Goal: Task Accomplishment & Management: Complete application form

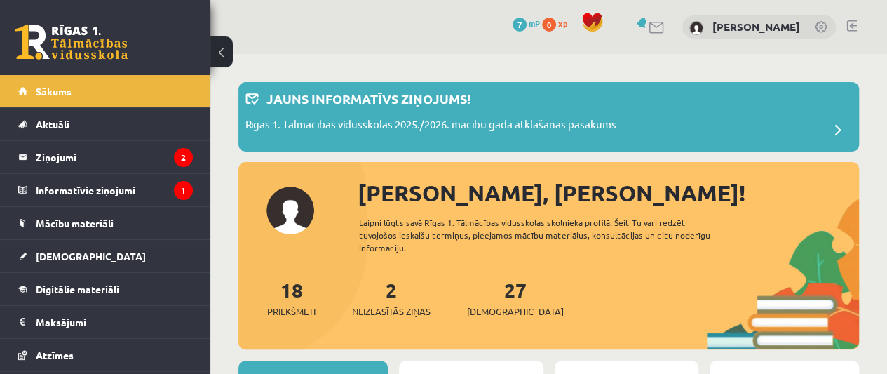
click at [789, 1] on div "0 Dāvanas 7 mP 0 xp Daniela Štromane" at bounding box center [548, 27] width 677 height 54
drag, startPoint x: 789, startPoint y: 1, endPoint x: 805, endPoint y: 42, distance: 44.4
click at [802, 41] on div "0 Dāvanas 7 mP 0 xp Daniela Štromane" at bounding box center [548, 27] width 677 height 54
drag, startPoint x: 827, startPoint y: 60, endPoint x: 843, endPoint y: 187, distance: 128.0
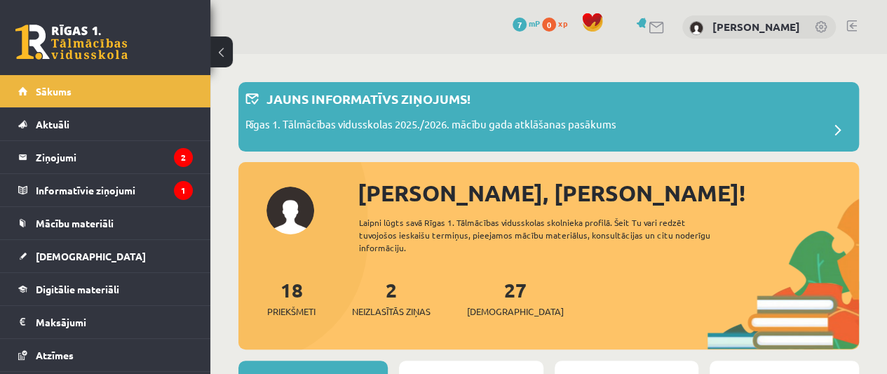
drag, startPoint x: 843, startPoint y: 187, endPoint x: 880, endPoint y: 138, distance: 61.1
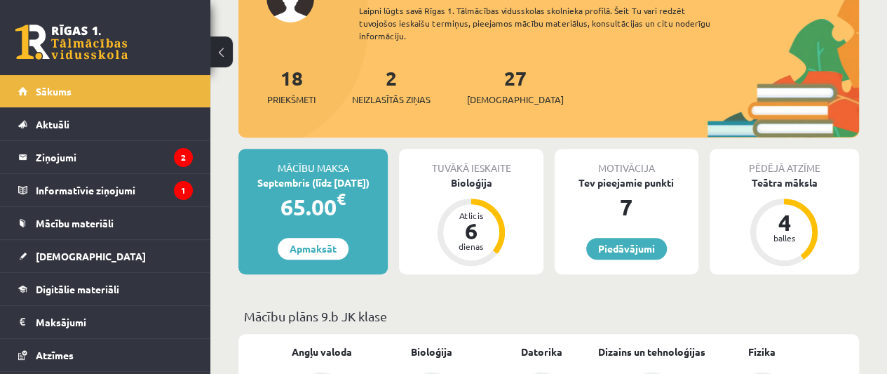
scroll to position [205, 0]
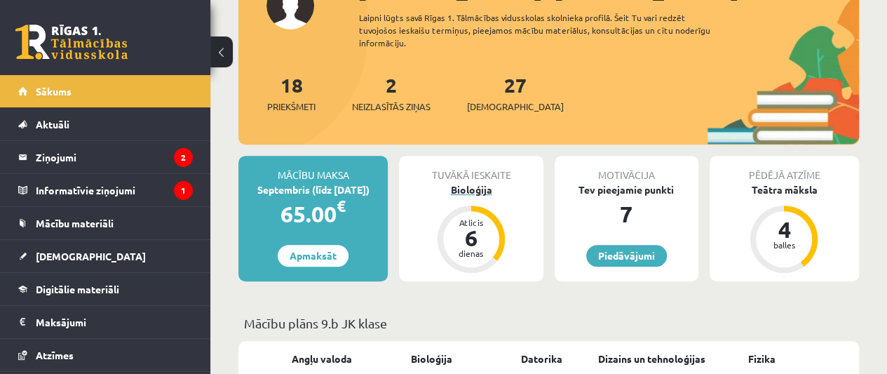
click at [495, 226] on div "Atlicis 6 dienas" at bounding box center [471, 239] width 56 height 56
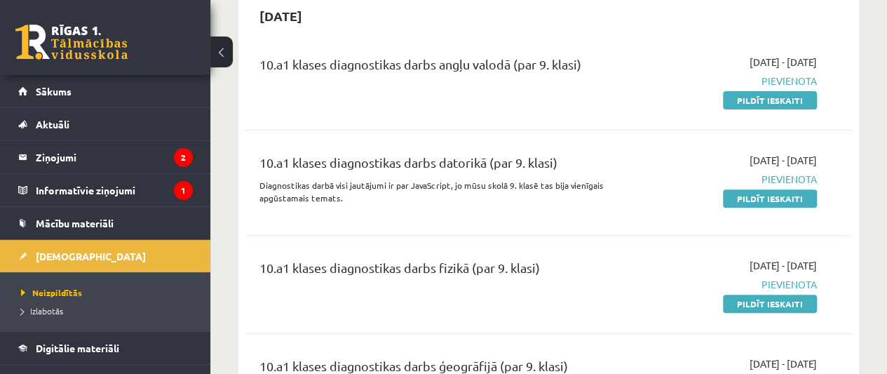
scroll to position [119, 0]
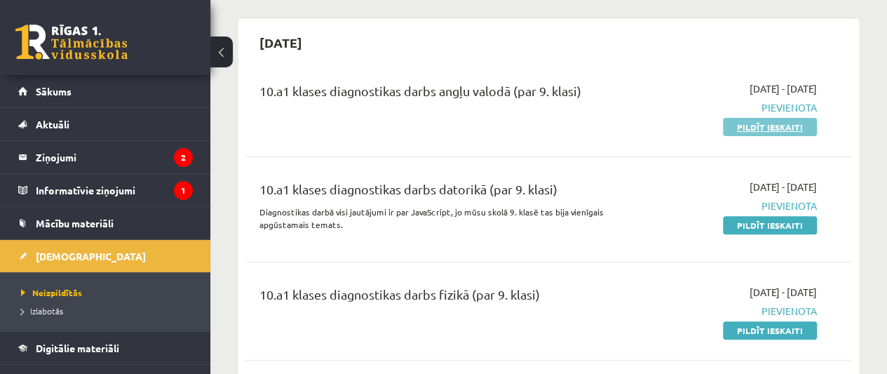
click at [740, 123] on link "Pildīt ieskaiti" at bounding box center [770, 127] width 94 height 18
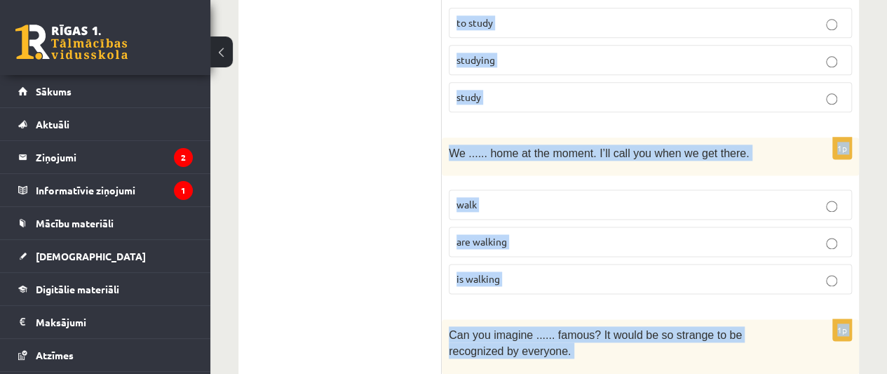
scroll to position [3640, 0]
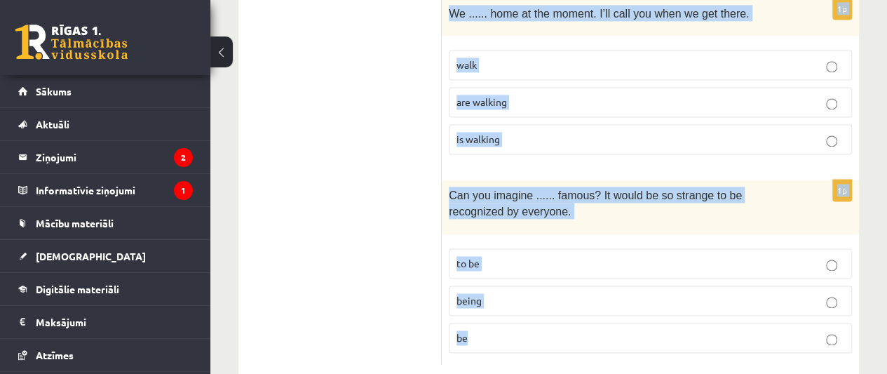
drag, startPoint x: 451, startPoint y: 30, endPoint x: 590, endPoint y: 384, distance: 380.5
copy form "She was lost and asked someone ...... they knew the way to the train station. t…"
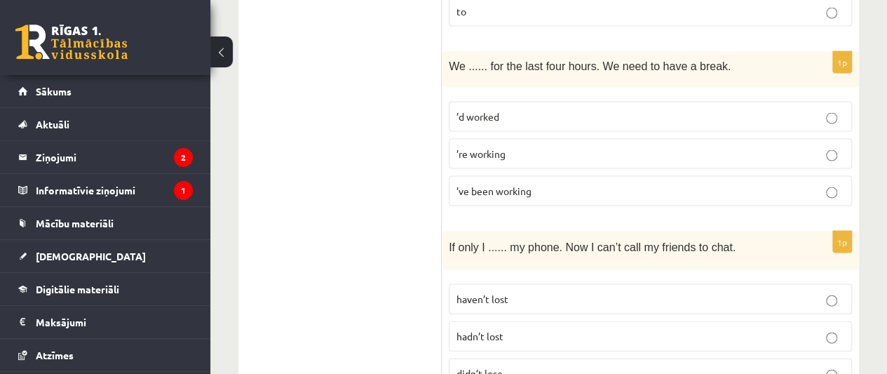
scroll to position [1371, 0]
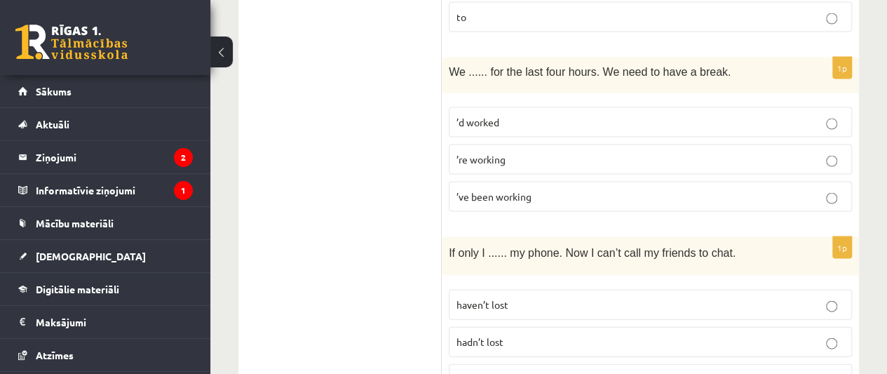
click at [501, 190] on span "’ve been working" at bounding box center [493, 196] width 75 height 13
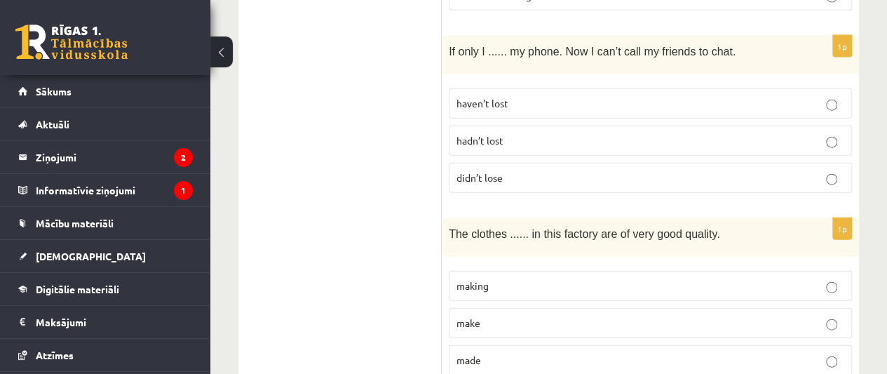
scroll to position [1561, 0]
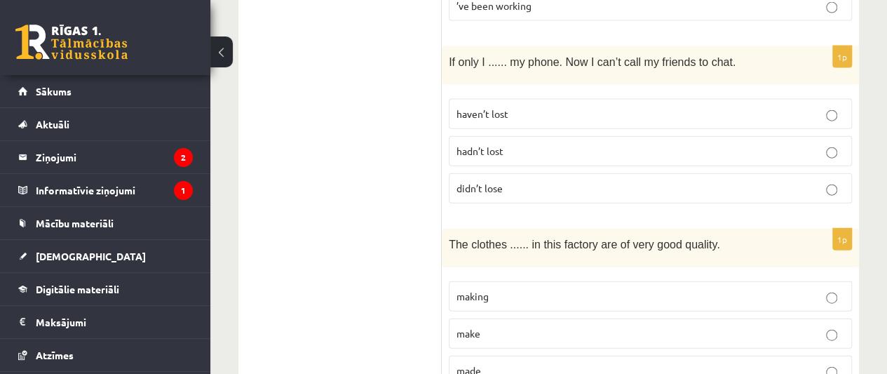
click at [494, 145] on p "hadn’t lost" at bounding box center [650, 151] width 388 height 15
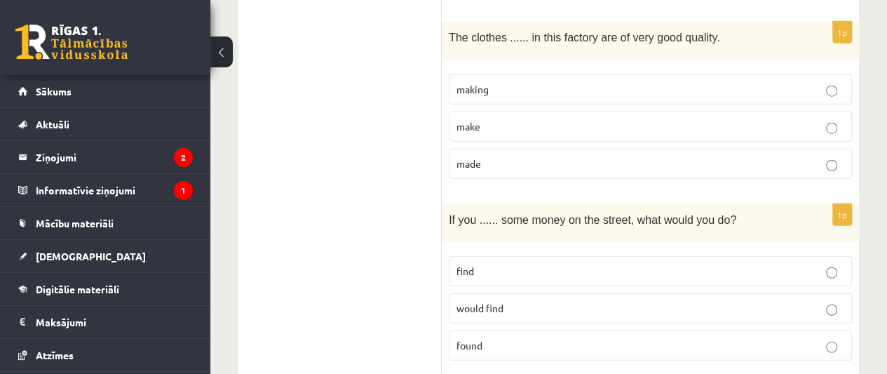
scroll to position [1774, 0]
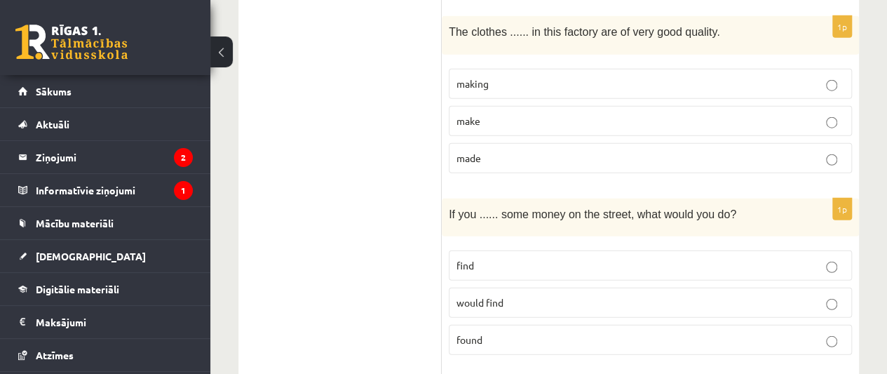
click at [503, 151] on p "made" at bounding box center [650, 158] width 388 height 15
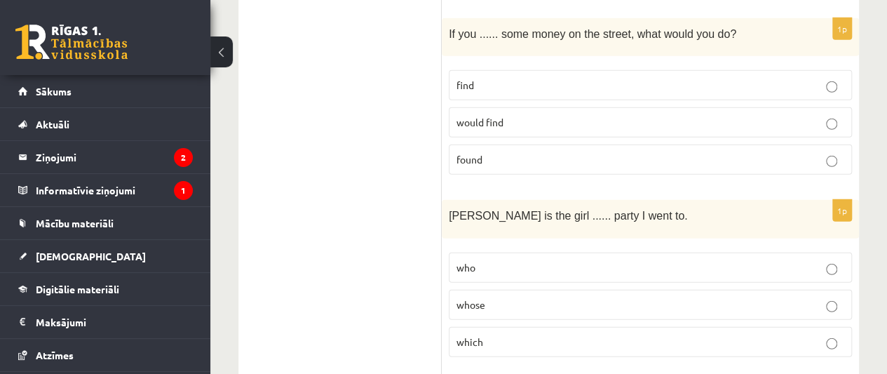
scroll to position [1959, 0]
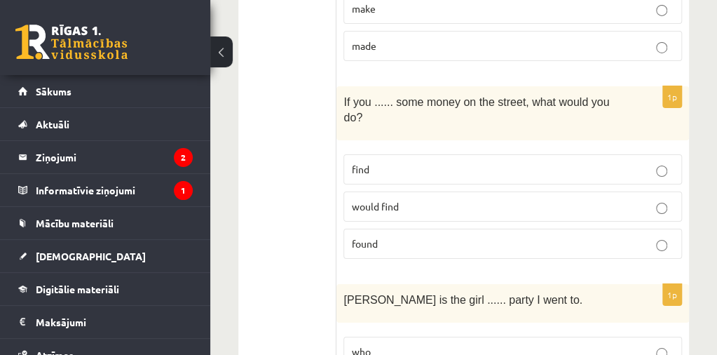
click at [433, 86] on div "If you ...... some money on the street, what would you do?" at bounding box center [513, 113] width 353 height 54
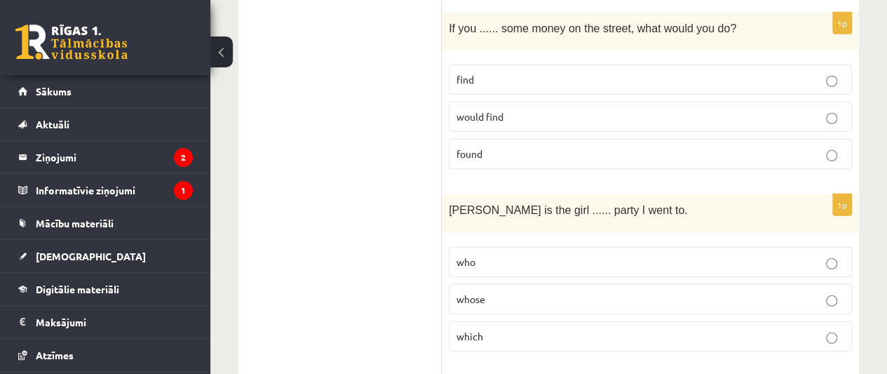
drag, startPoint x: 493, startPoint y: 139, endPoint x: 346, endPoint y: 142, distance: 146.5
click at [346, 142] on div "**********" at bounding box center [548, 168] width 620 height 3780
click at [364, 162] on ul "A Grammar B Reading C Reading D Listening Answer the question" at bounding box center [346, 168] width 189 height 3752
click at [536, 147] on p "found" at bounding box center [650, 154] width 388 height 15
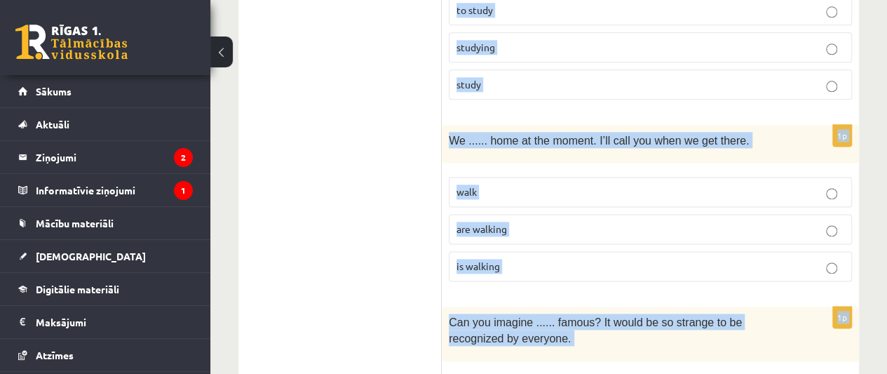
scroll to position [3640, 0]
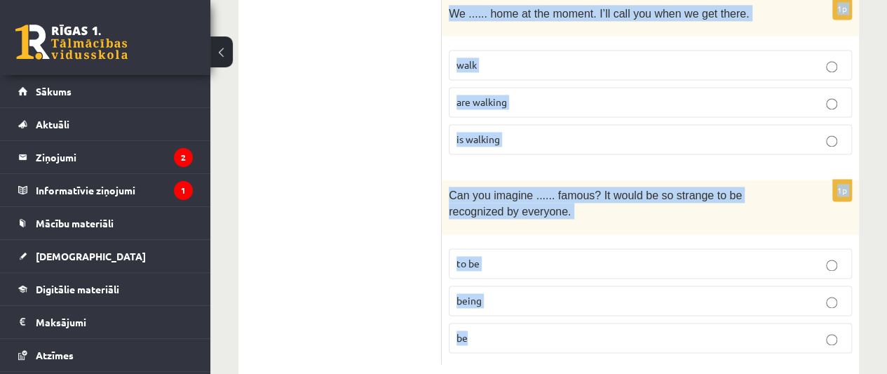
drag, startPoint x: 449, startPoint y: 43, endPoint x: 621, endPoint y: 402, distance: 397.9
copy form "Priya ...... by the time I get home will arrive will have arrived will be arriv…"
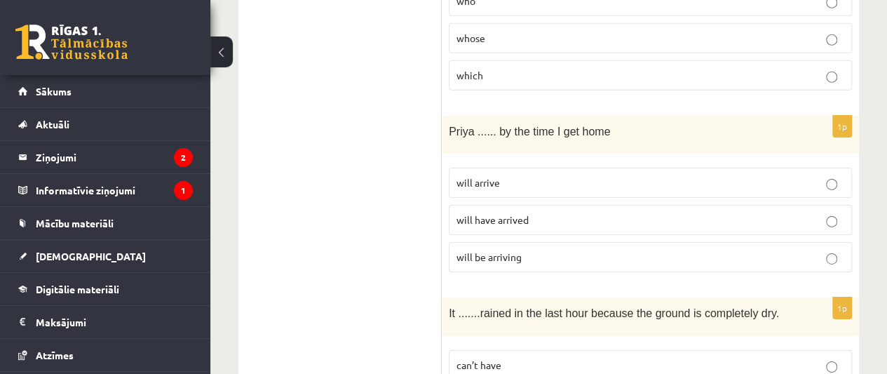
scroll to position [2226, 0]
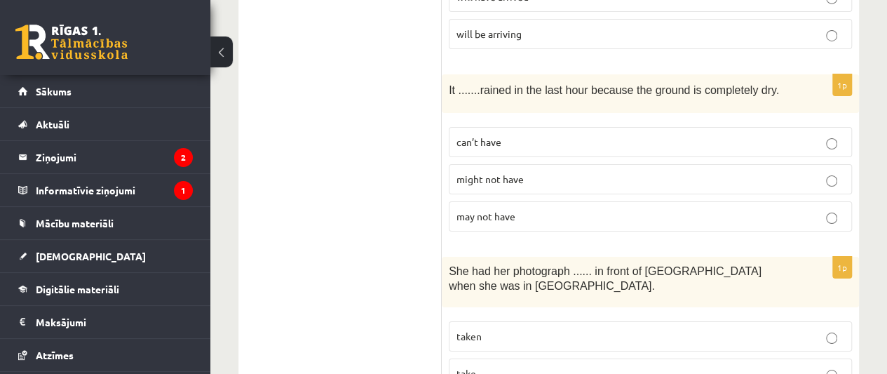
scroll to position [2449, 0]
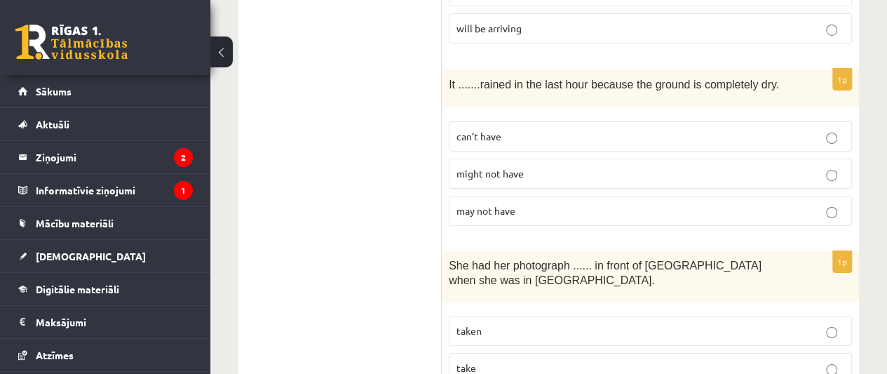
click at [782, 203] on p "may not have" at bounding box center [650, 210] width 388 height 15
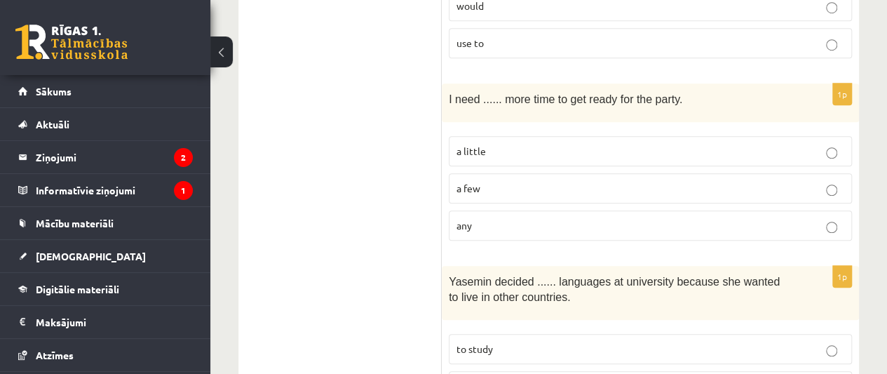
scroll to position [3164, 0]
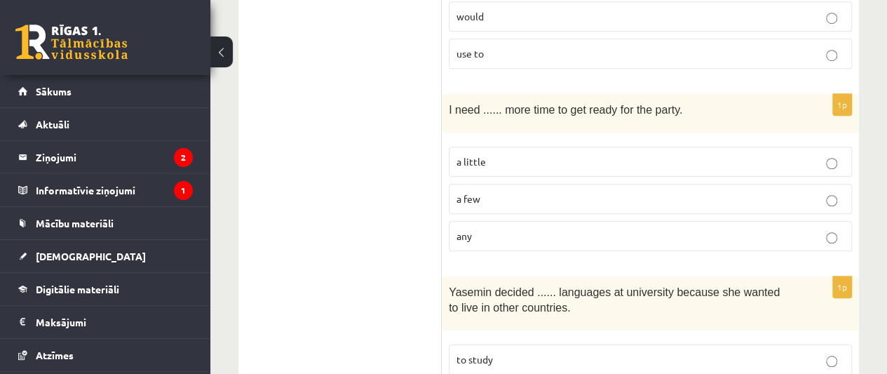
click at [690, 229] on p "any" at bounding box center [650, 236] width 388 height 15
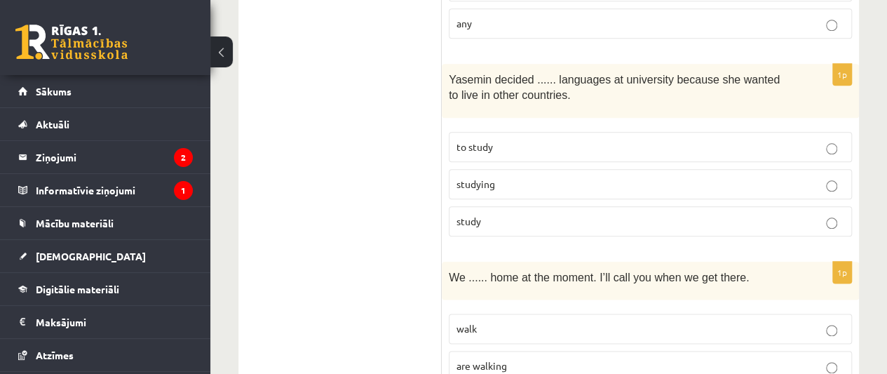
scroll to position [3355, 0]
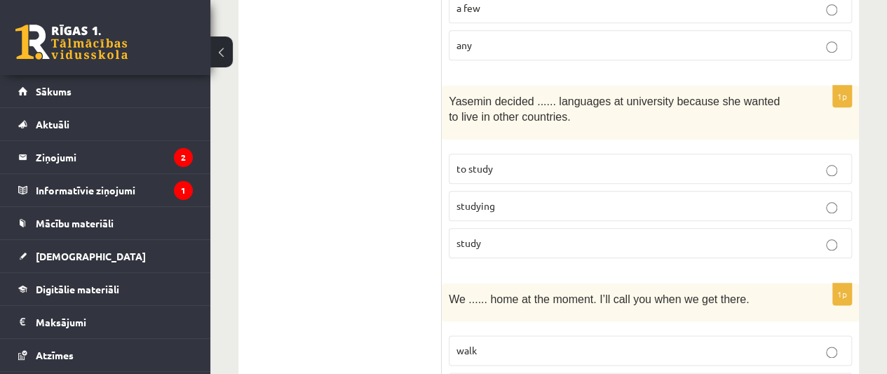
click at [742, 191] on label "studying" at bounding box center [650, 206] width 403 height 30
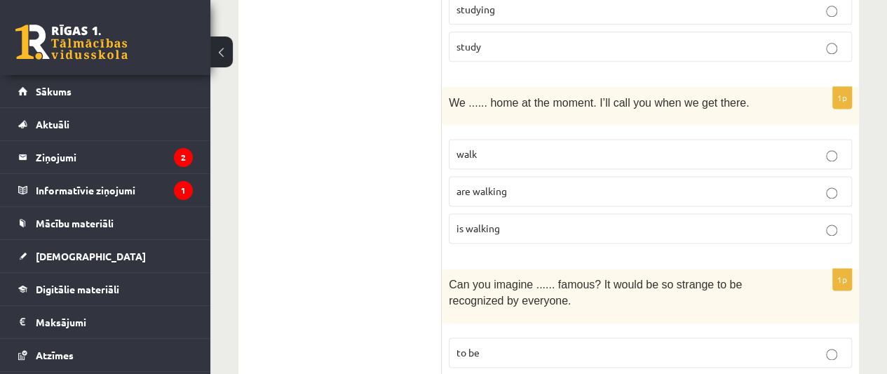
scroll to position [3524, 0]
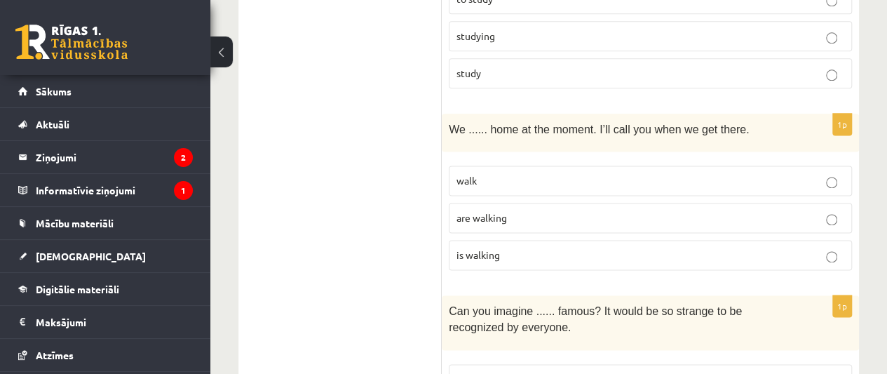
click at [804, 210] on p "are walking" at bounding box center [650, 217] width 388 height 15
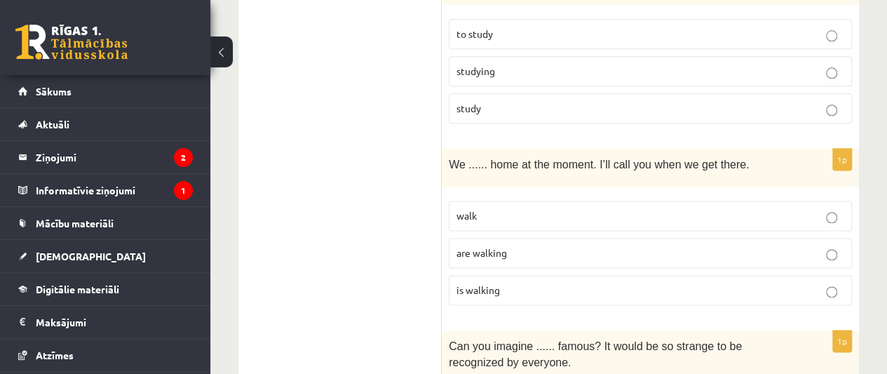
scroll to position [3640, 0]
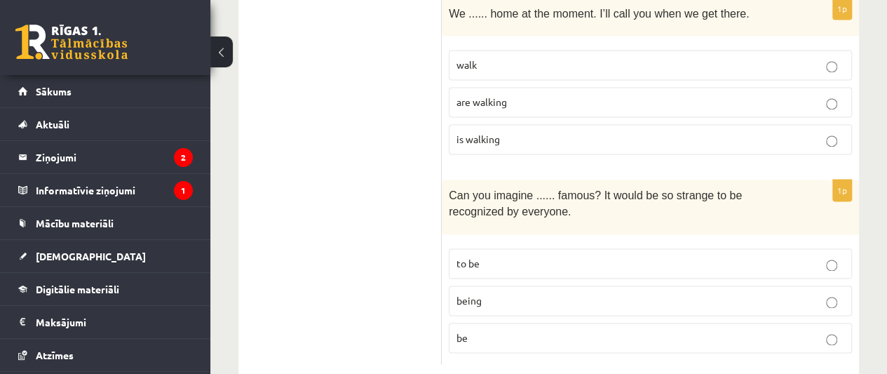
click at [759, 256] on p "to be" at bounding box center [650, 263] width 388 height 15
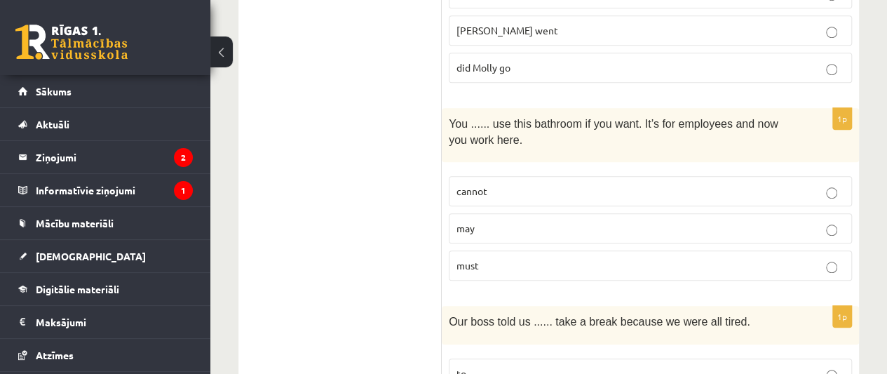
scroll to position [132, 0]
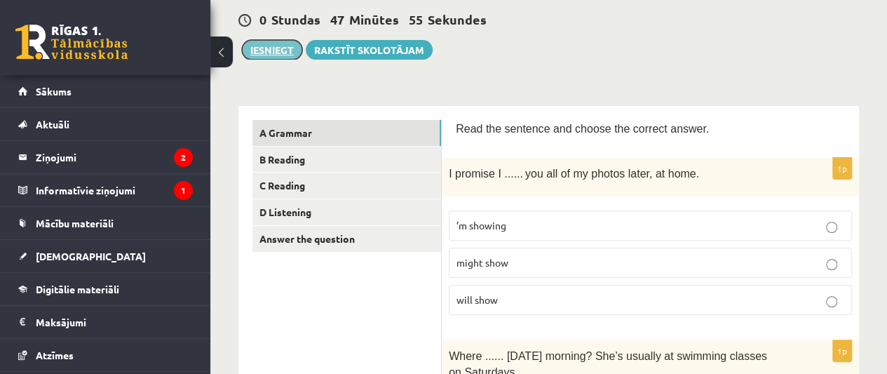
click at [270, 49] on button "Iesniegt" at bounding box center [272, 50] width 60 height 20
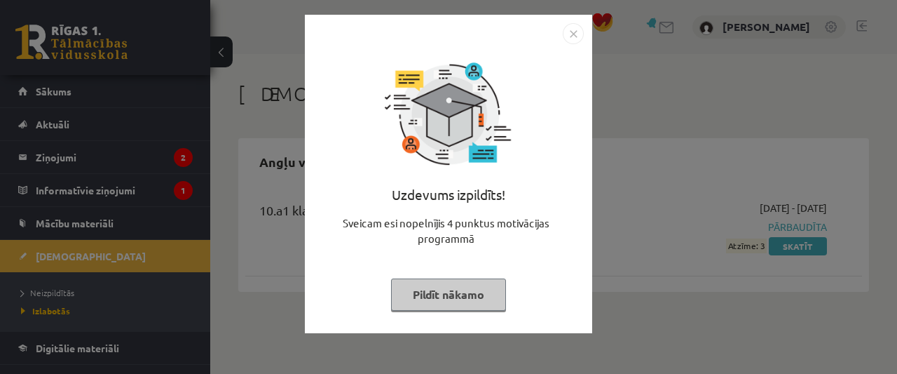
click at [572, 36] on img "Close" at bounding box center [573, 33] width 21 height 21
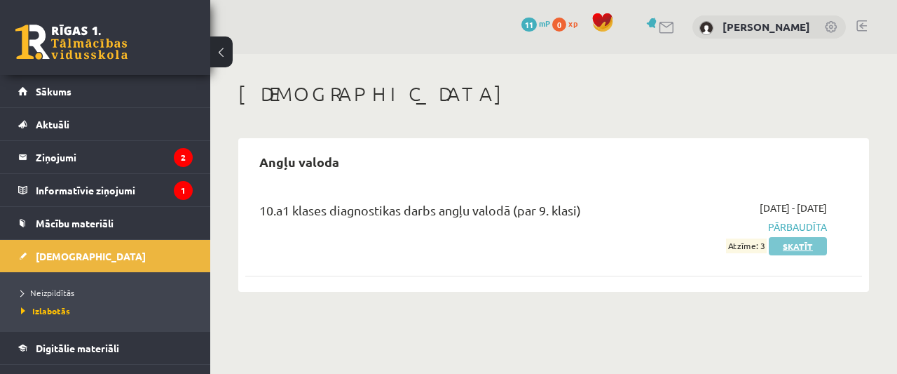
click at [793, 247] on link "Skatīt" at bounding box center [798, 246] width 58 height 18
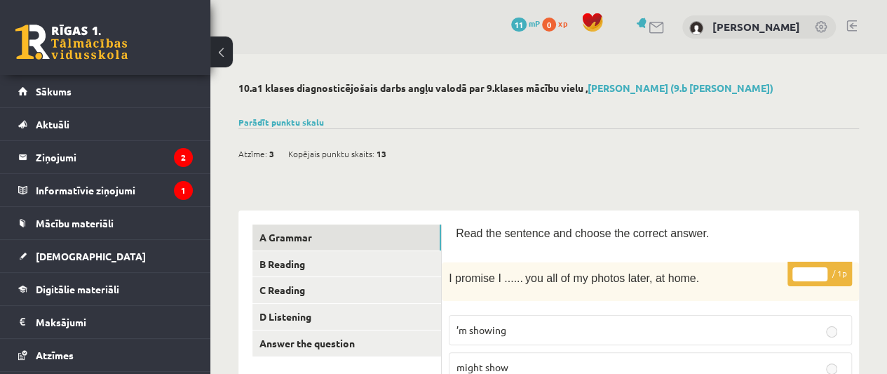
click at [226, 55] on button at bounding box center [221, 51] width 22 height 31
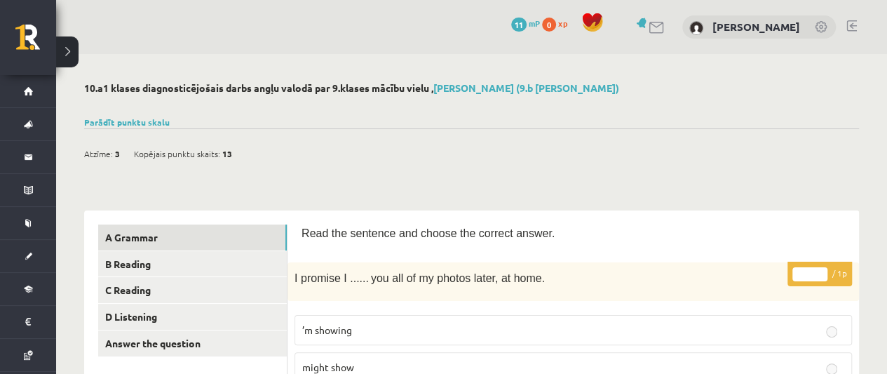
click at [63, 53] on button at bounding box center [67, 51] width 22 height 31
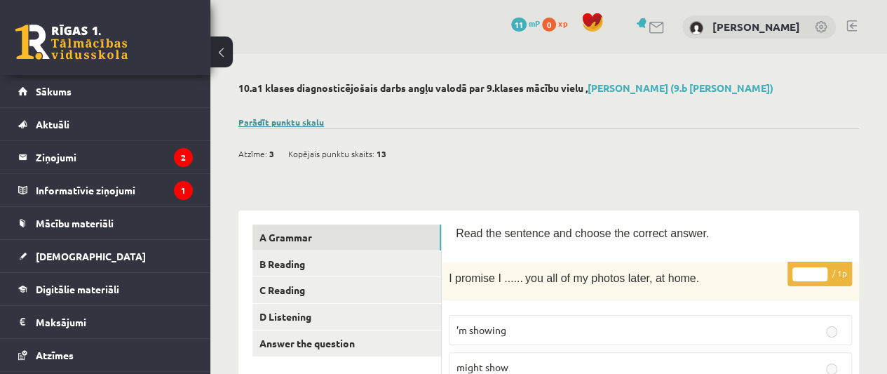
click at [302, 122] on link "Parādīt punktu skalu" at bounding box center [281, 121] width 86 height 11
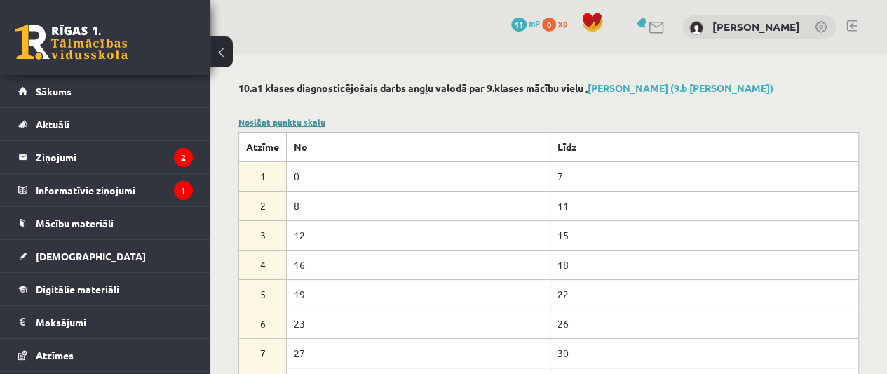
click at [299, 118] on link "Noslēpt punktu skalu" at bounding box center [281, 121] width 87 height 11
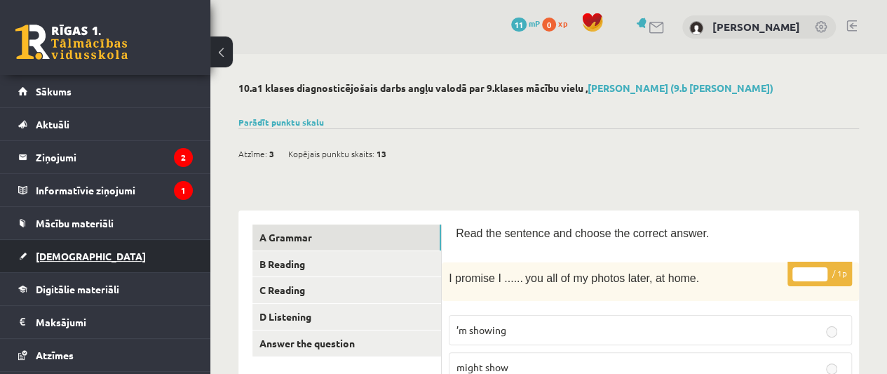
click at [167, 254] on link "[DEMOGRAPHIC_DATA]" at bounding box center [105, 256] width 175 height 32
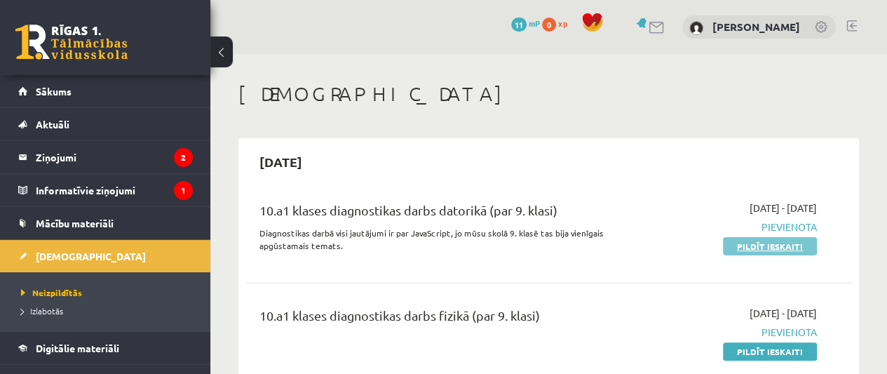
click at [785, 243] on link "Pildīt ieskaiti" at bounding box center [770, 246] width 94 height 18
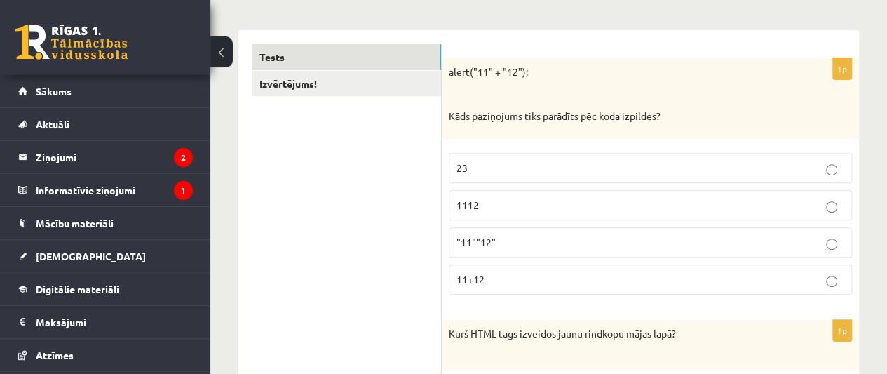
scroll to position [208, 0]
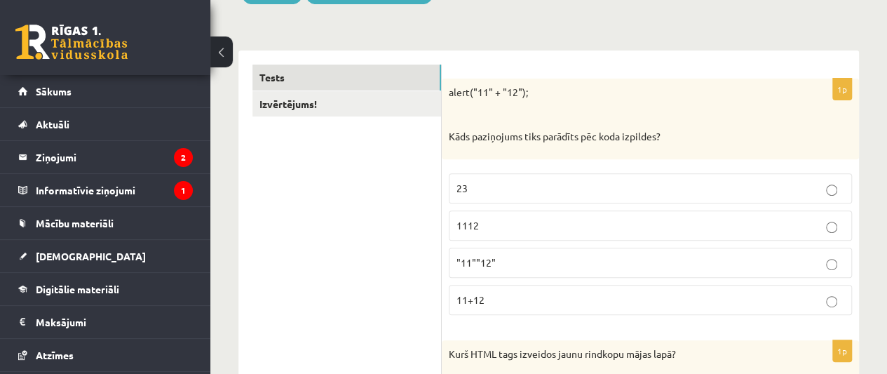
click at [759, 193] on p "23" at bounding box center [650, 188] width 388 height 15
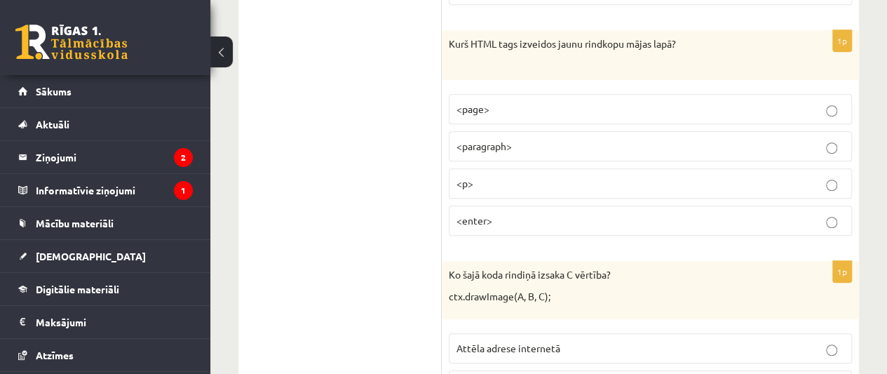
scroll to position [487, 0]
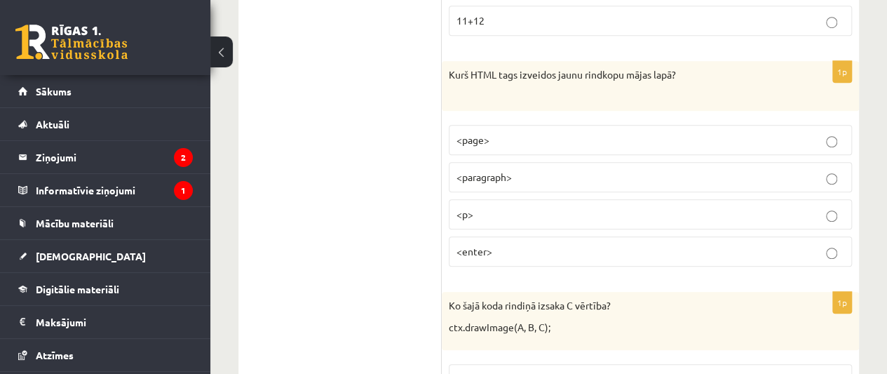
click at [773, 247] on p "<enter>" at bounding box center [650, 251] width 388 height 15
click at [828, 207] on p "<p>" at bounding box center [650, 214] width 388 height 15
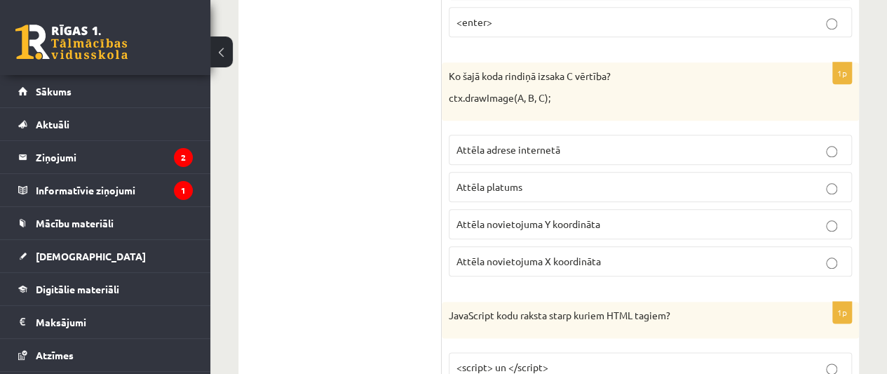
scroll to position [747, 0]
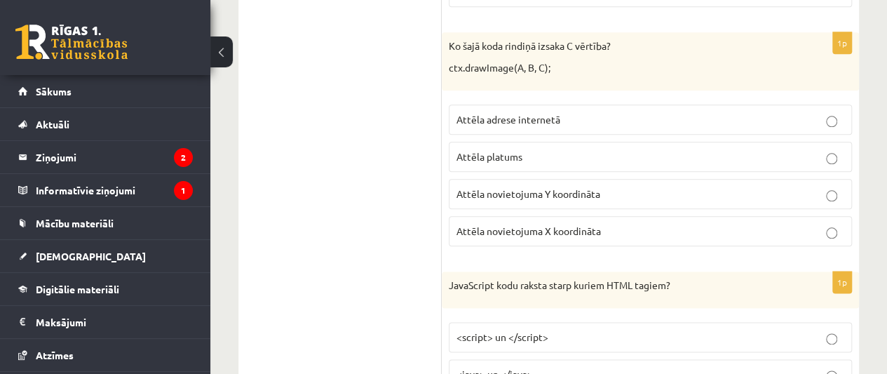
click at [827, 186] on p "Attēla novietojuma Y koordināta" at bounding box center [650, 193] width 388 height 15
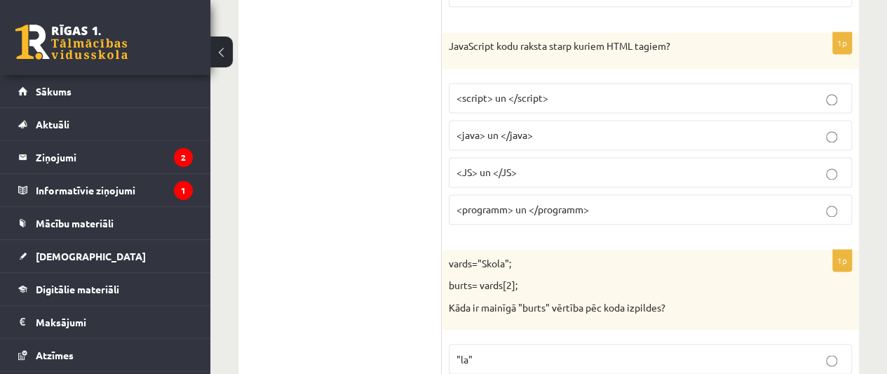
scroll to position [965, 0]
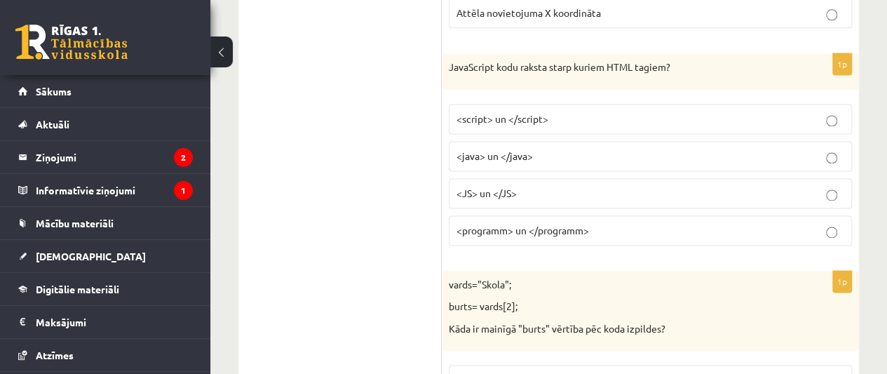
click at [747, 123] on label "<script> un </script>" at bounding box center [650, 119] width 403 height 30
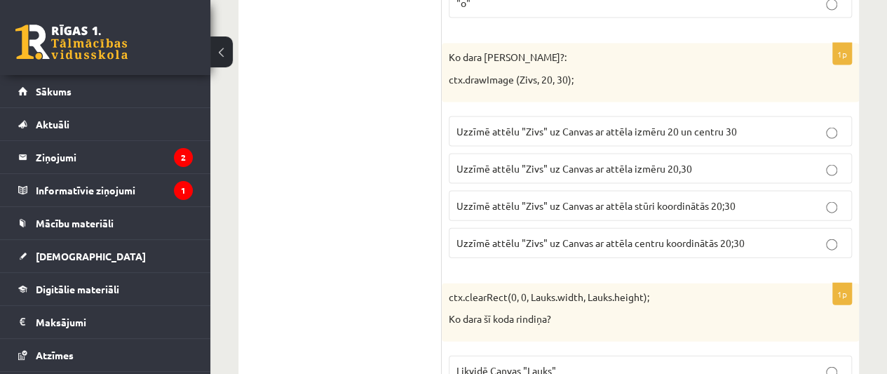
scroll to position [1473, 0]
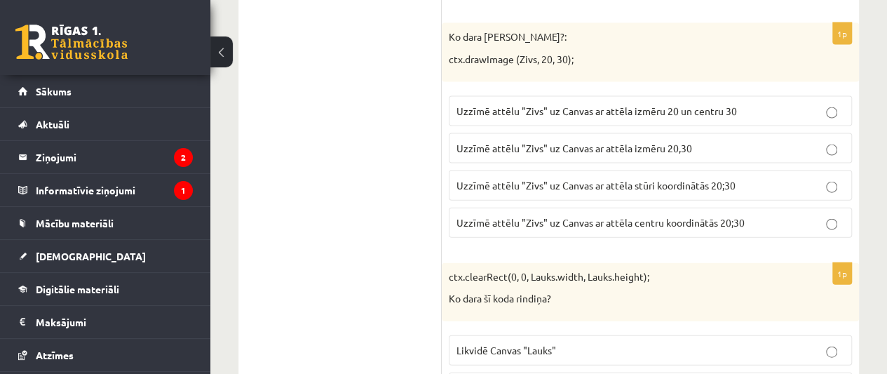
click at [848, 170] on label "Uzzīmē attēlu "Zivs" uz Canvas ar attēla stūri koordinātās 20;30" at bounding box center [650, 185] width 403 height 30
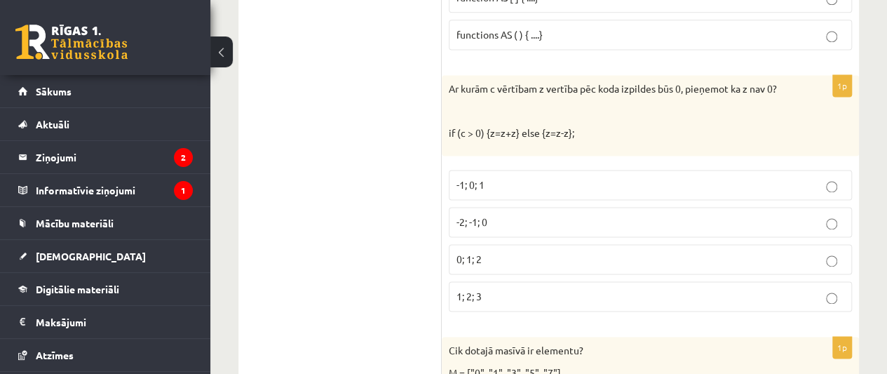
scroll to position [3622, 0]
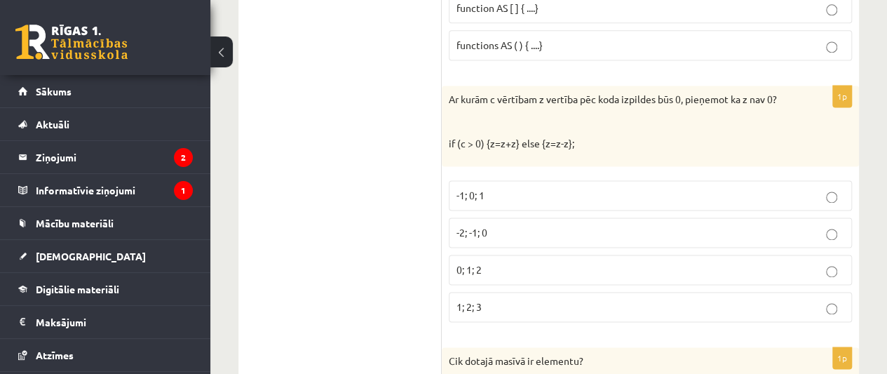
click at [779, 225] on p "-2; -1; 0" at bounding box center [650, 232] width 388 height 15
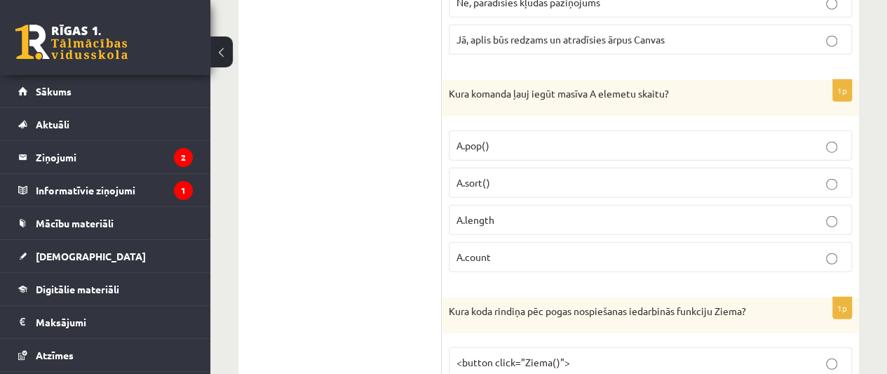
scroll to position [4369, 0]
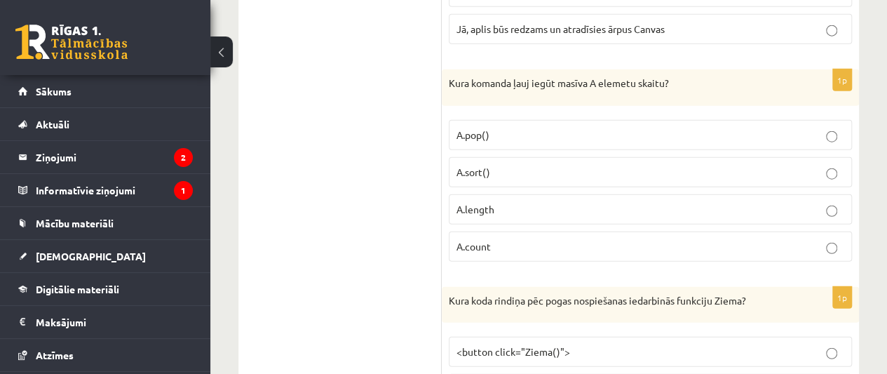
click at [796, 202] on p "A.length" at bounding box center [650, 209] width 388 height 15
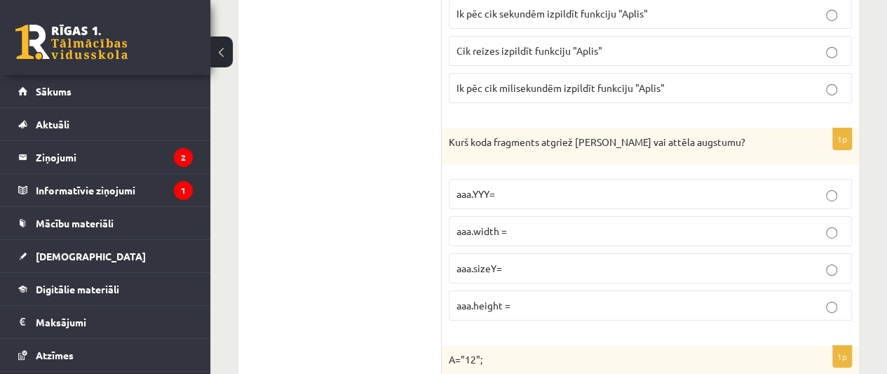
scroll to position [5024, 0]
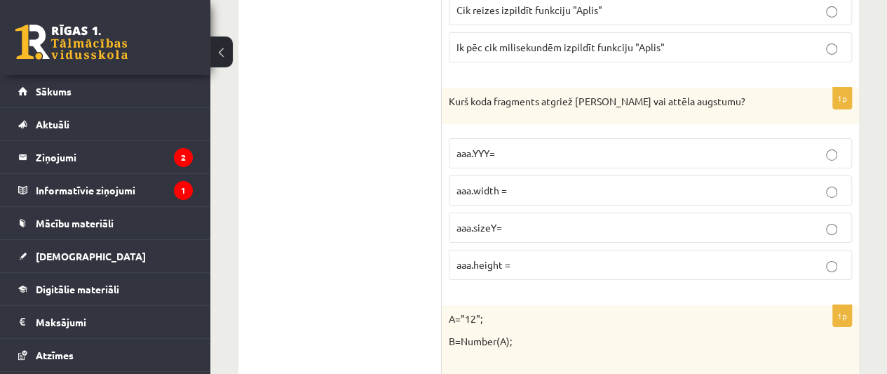
click at [815, 257] on p "aaa.height =" at bounding box center [650, 264] width 388 height 15
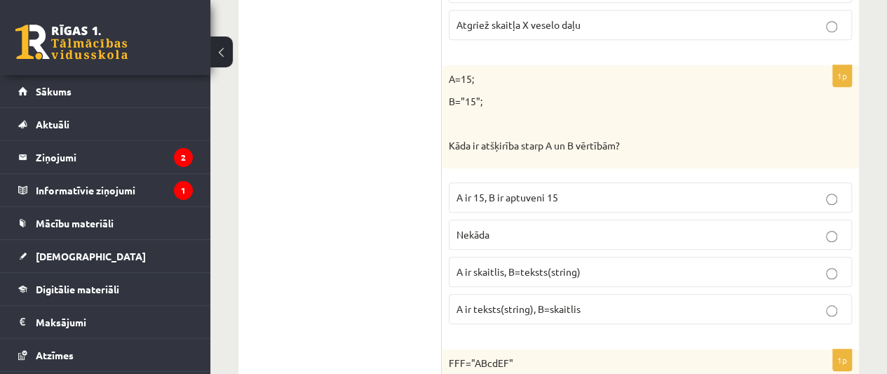
scroll to position [5796, 0]
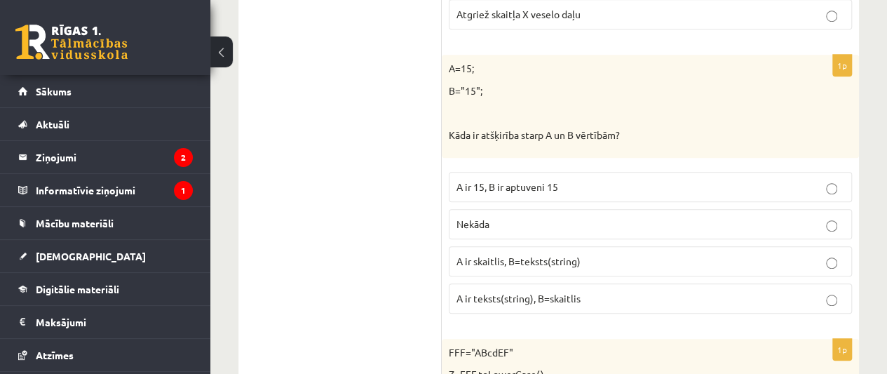
click at [827, 217] on p "Nekāda" at bounding box center [650, 224] width 388 height 15
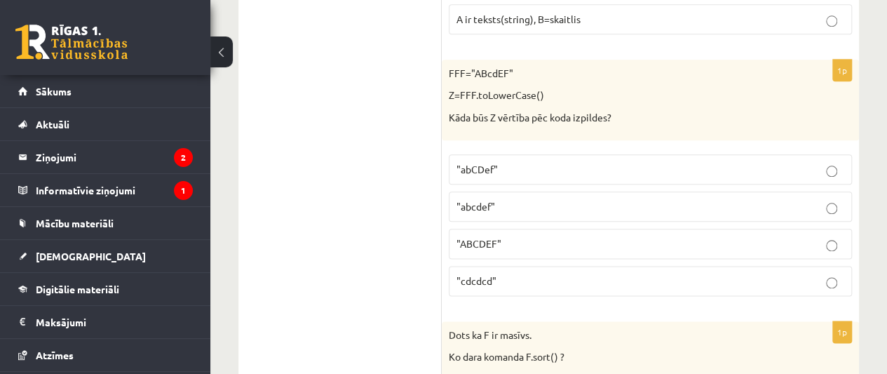
scroll to position [6066, 0]
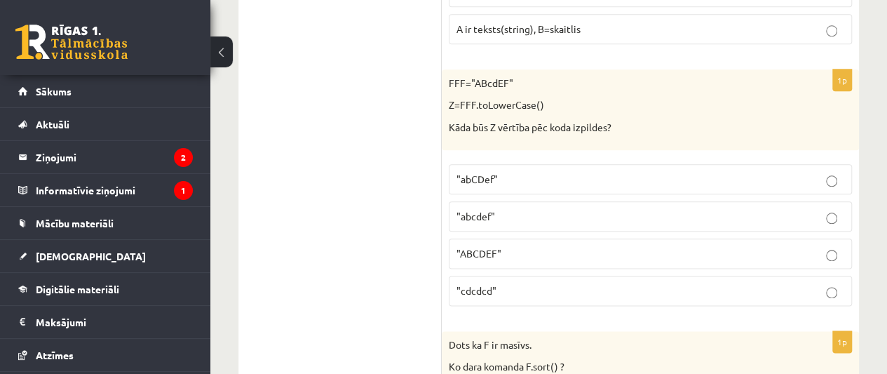
click at [775, 209] on p ""abcdef"" at bounding box center [650, 216] width 388 height 15
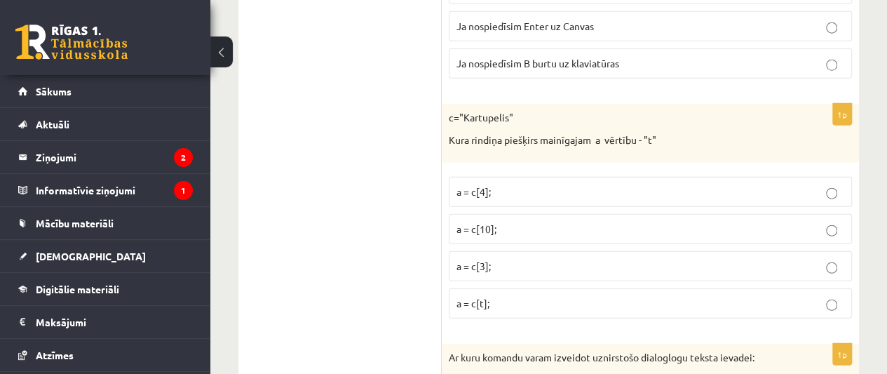
scroll to position [7056, 0]
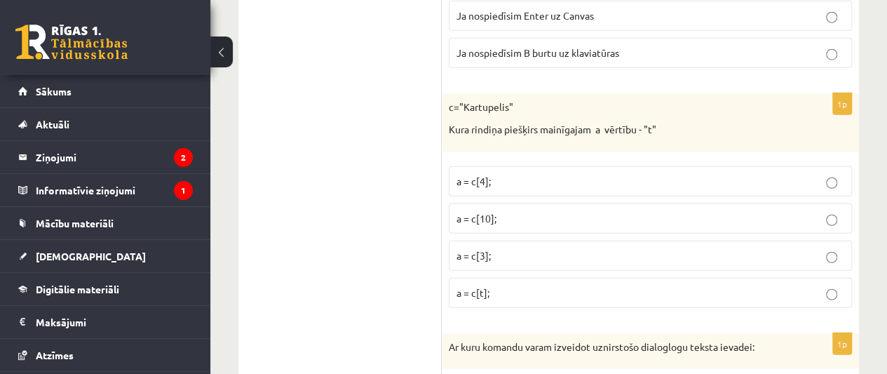
click at [766, 211] on p "a = c[10];" at bounding box center [650, 218] width 388 height 15
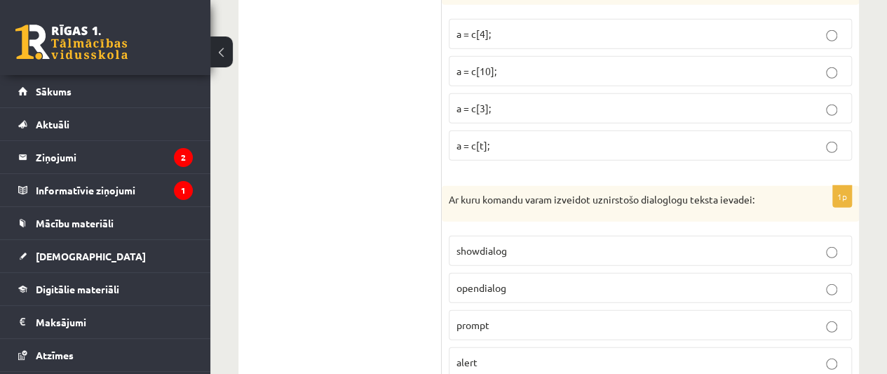
click at [746, 247] on fieldset "showdialog opendialog prompt alert" at bounding box center [650, 305] width 403 height 153
click at [745, 280] on p "opendialog" at bounding box center [650, 287] width 388 height 15
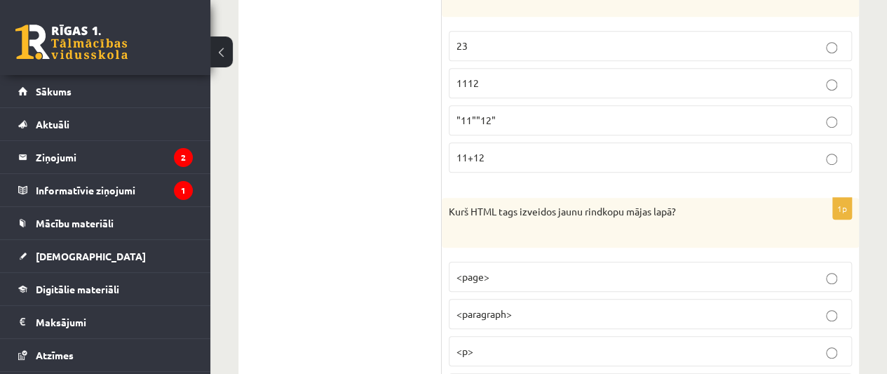
scroll to position [0, 0]
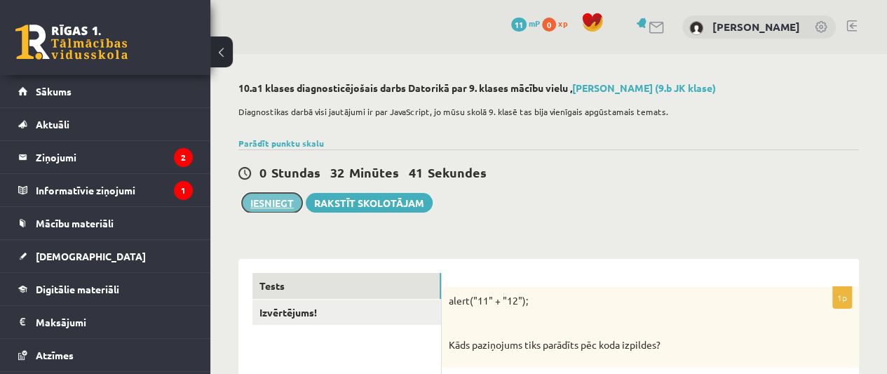
click at [277, 201] on button "Iesniegt" at bounding box center [272, 203] width 60 height 20
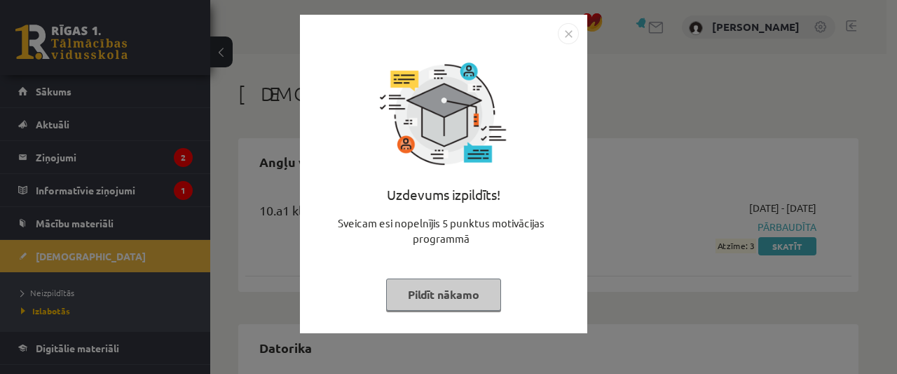
click at [467, 292] on button "Pildīt nākamo" at bounding box center [443, 294] width 115 height 32
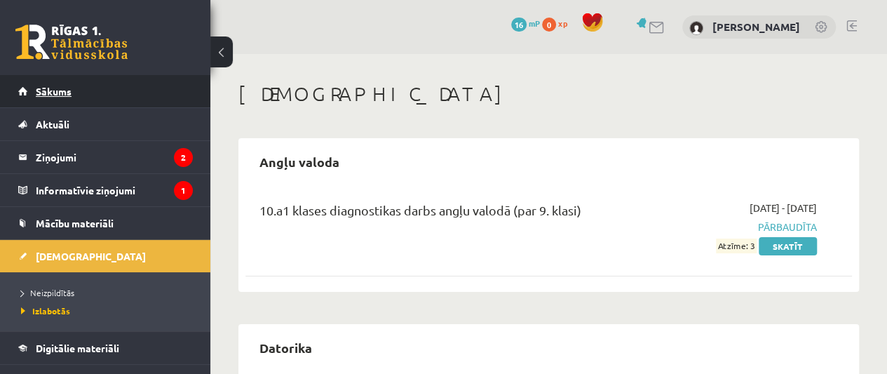
click at [165, 86] on link "Sākums" at bounding box center [105, 91] width 175 height 32
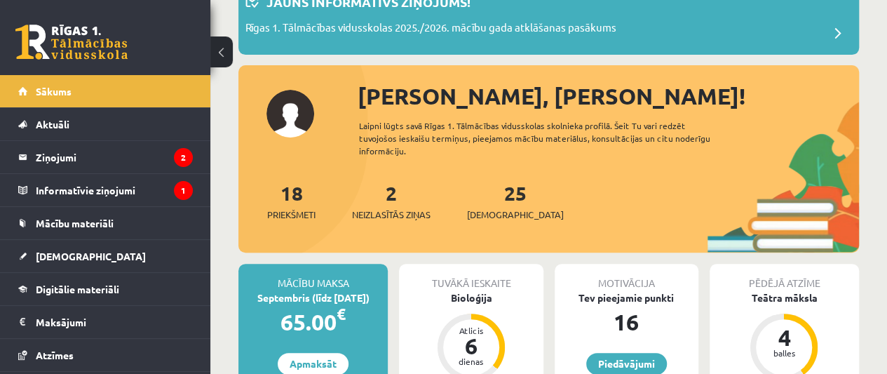
scroll to position [102, 0]
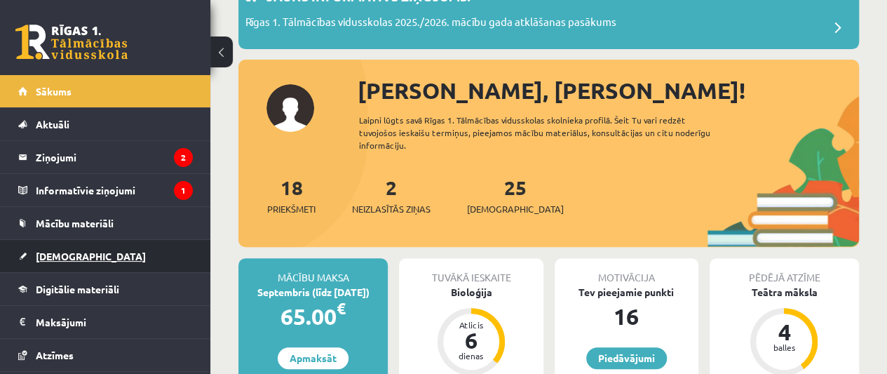
click at [170, 256] on link "[DEMOGRAPHIC_DATA]" at bounding box center [105, 256] width 175 height 32
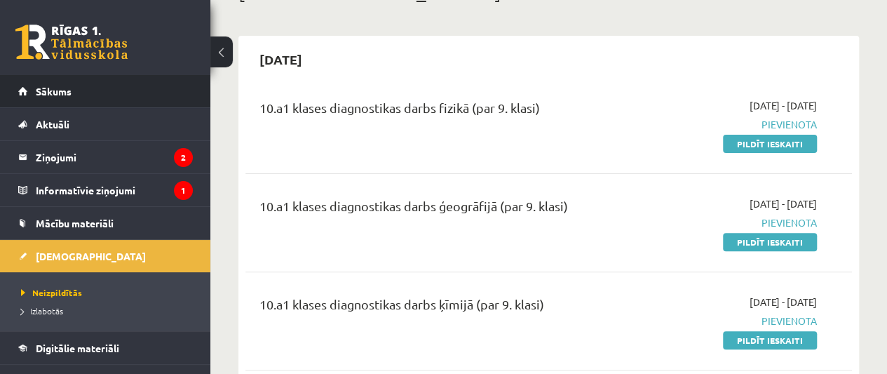
click at [186, 90] on li "Sākums" at bounding box center [105, 91] width 210 height 33
click at [50, 89] on span "Sākums" at bounding box center [54, 91] width 36 height 13
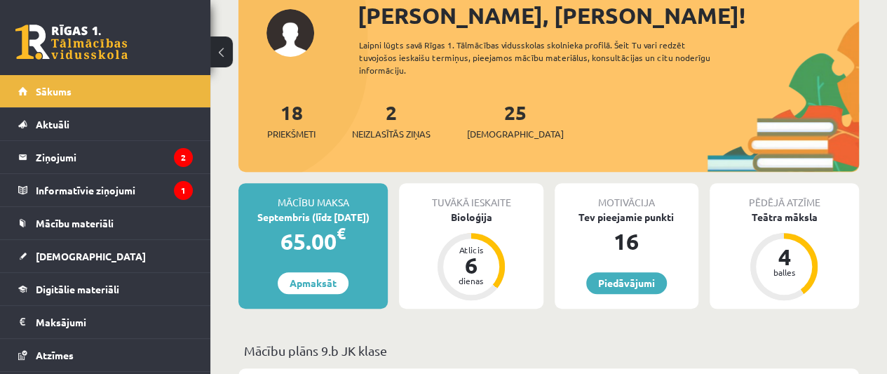
scroll to position [184, 0]
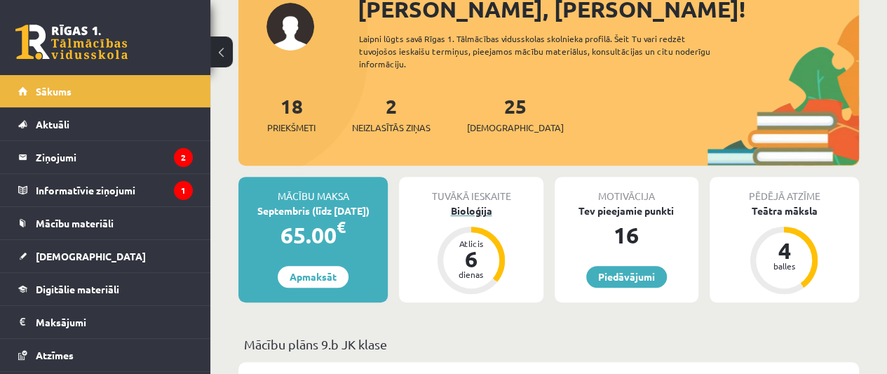
click at [465, 211] on div "Bioloģija" at bounding box center [471, 210] width 144 height 15
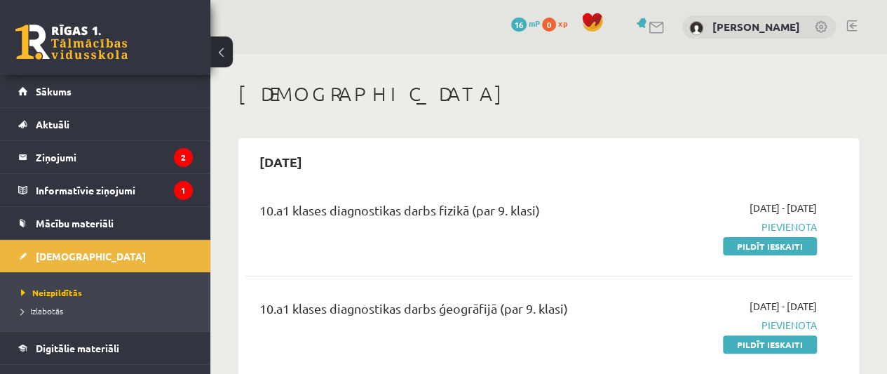
drag, startPoint x: 782, startPoint y: 247, endPoint x: 502, endPoint y: 34, distance: 352.2
click at [782, 247] on link "Pildīt ieskaiti" at bounding box center [770, 246] width 94 height 18
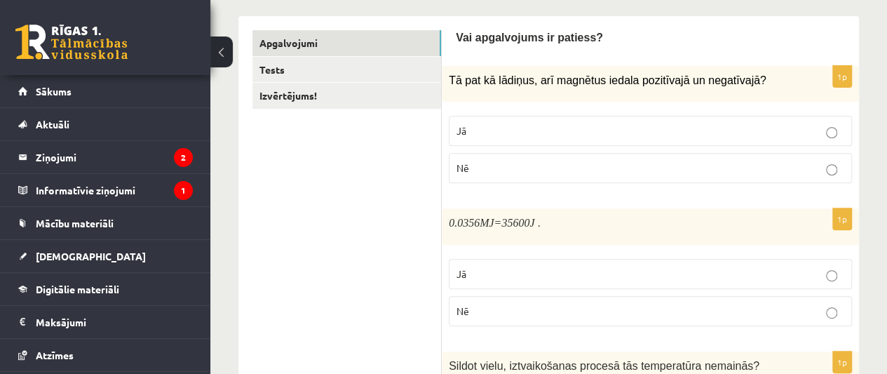
scroll to position [203, 0]
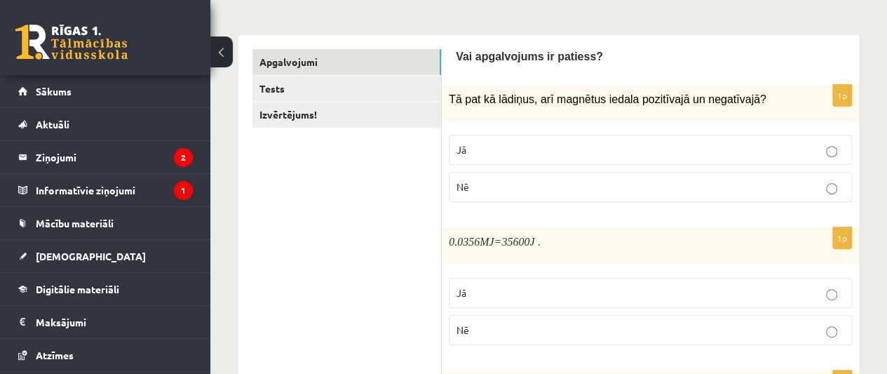
click at [802, 179] on p "Nē" at bounding box center [650, 186] width 388 height 15
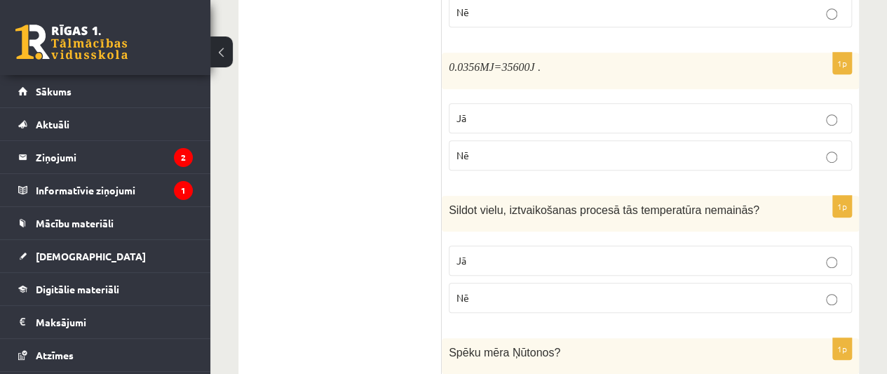
scroll to position [384, 0]
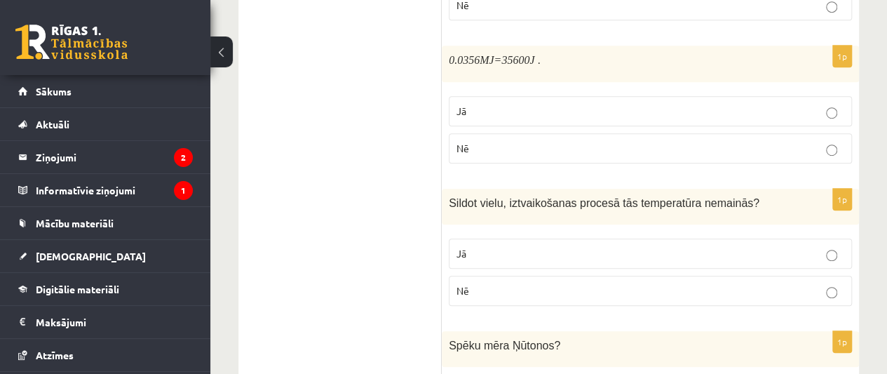
click at [817, 142] on p "Nē" at bounding box center [650, 148] width 388 height 15
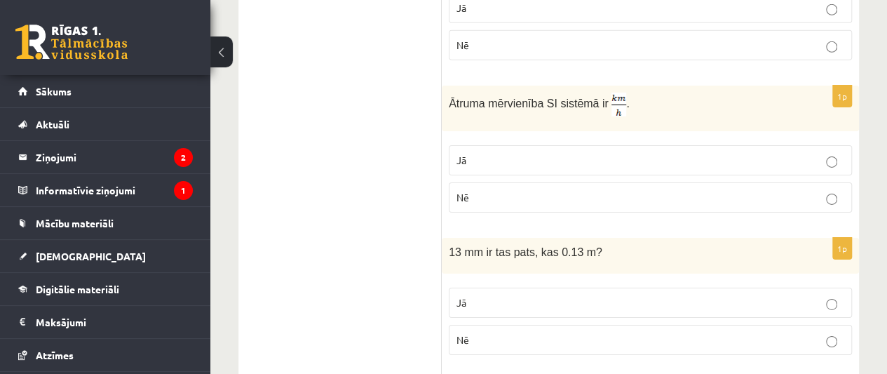
scroll to position [2262, 0]
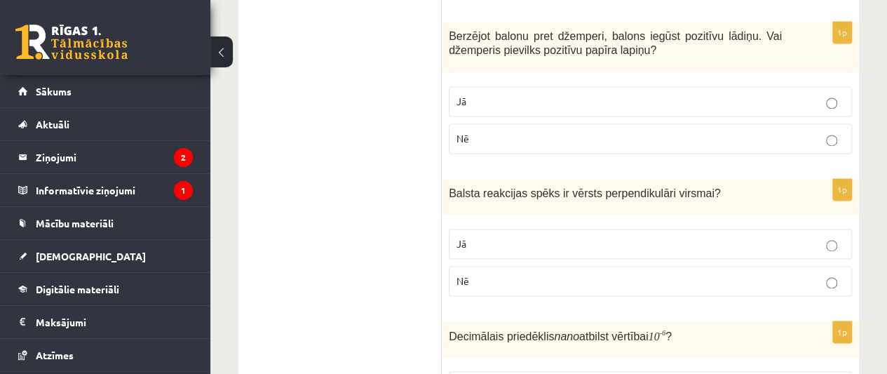
scroll to position [0, 0]
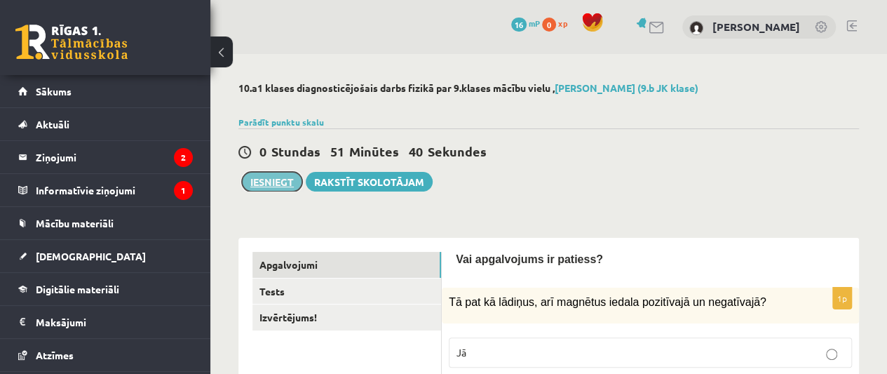
click at [274, 182] on button "Iesniegt" at bounding box center [272, 182] width 60 height 20
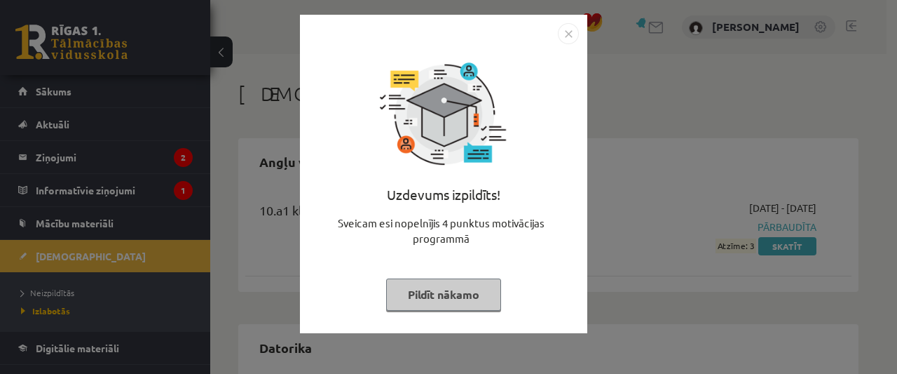
click at [568, 32] on img "Close" at bounding box center [568, 33] width 21 height 21
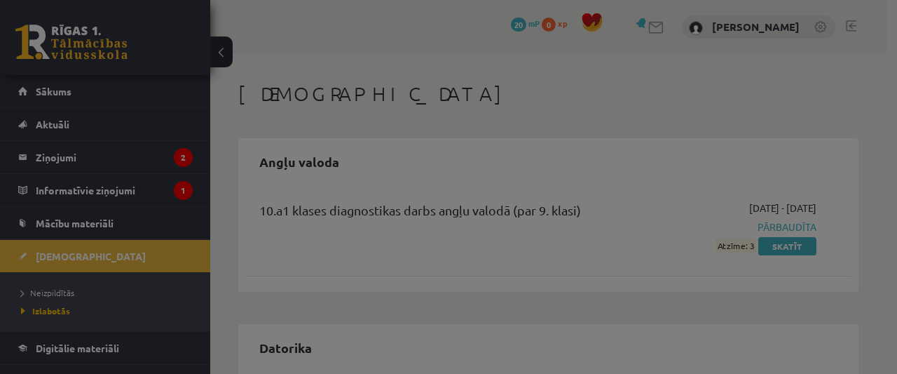
click at [568, 32] on div "Uzdevums izpildīts! Sveicam esi nopelnījis 4 punktus motivācijas programmā Pild…" at bounding box center [443, 139] width 287 height 318
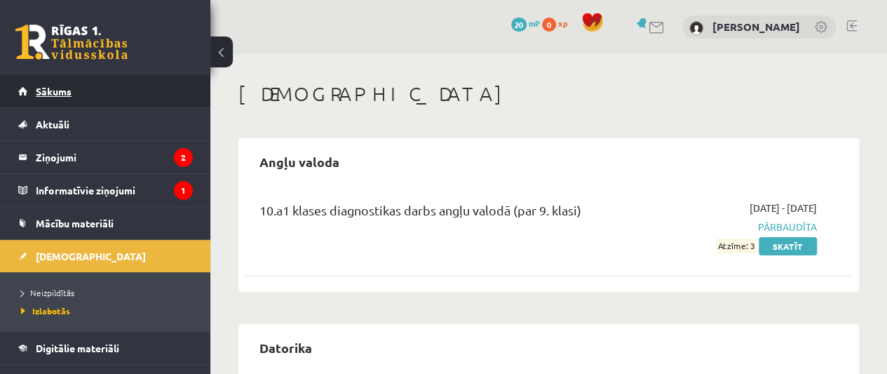
click at [56, 93] on span "Sākums" at bounding box center [54, 91] width 36 height 13
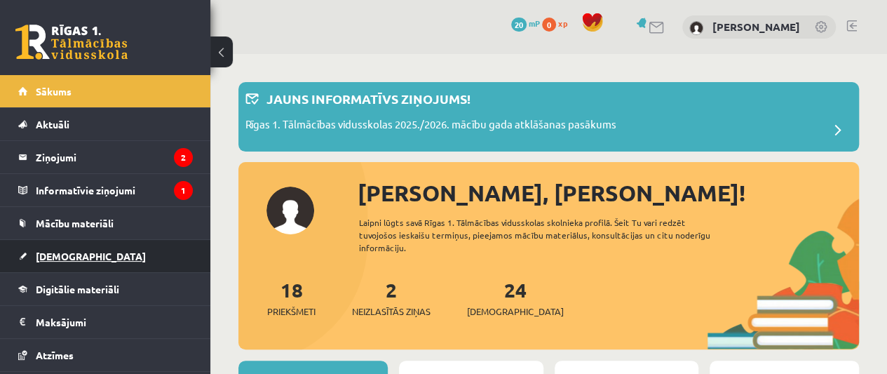
click at [133, 255] on link "[DEMOGRAPHIC_DATA]" at bounding box center [105, 256] width 175 height 32
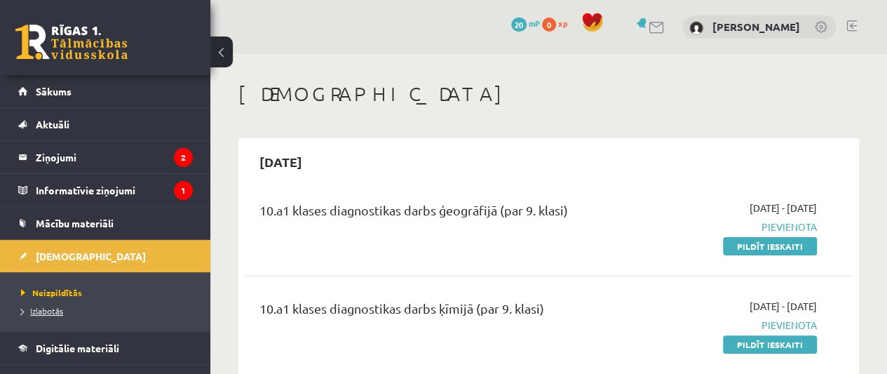
click at [52, 309] on span "Izlabotās" at bounding box center [42, 310] width 42 height 11
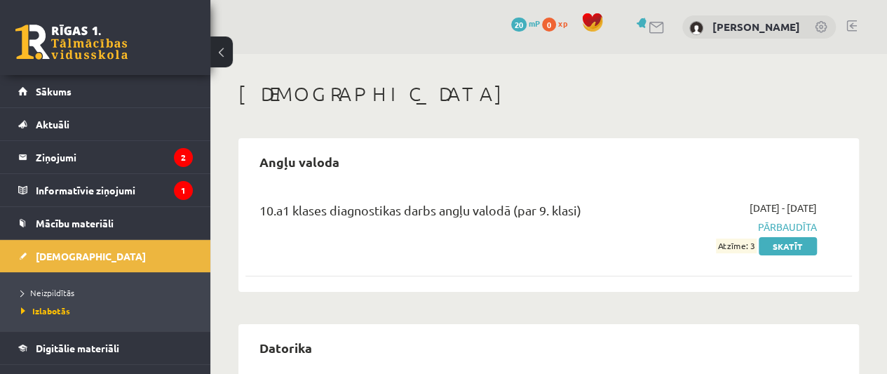
click at [847, 104] on h1 "[DEMOGRAPHIC_DATA]" at bounding box center [548, 94] width 620 height 24
click at [794, 240] on link "Skatīt" at bounding box center [788, 246] width 58 height 18
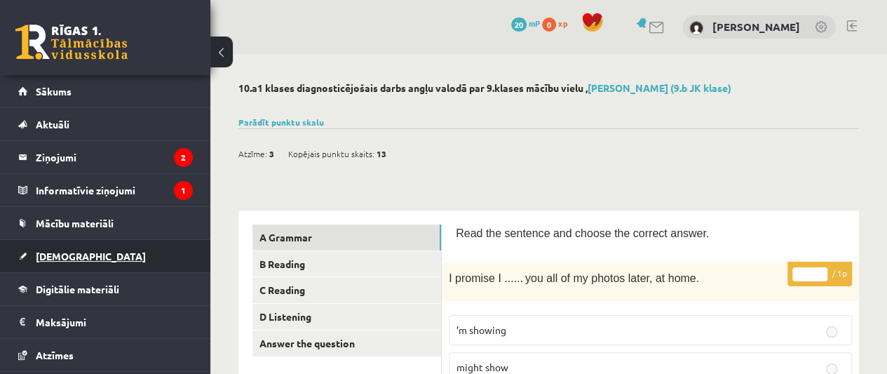
click at [57, 254] on span "[DEMOGRAPHIC_DATA]" at bounding box center [91, 256] width 110 height 13
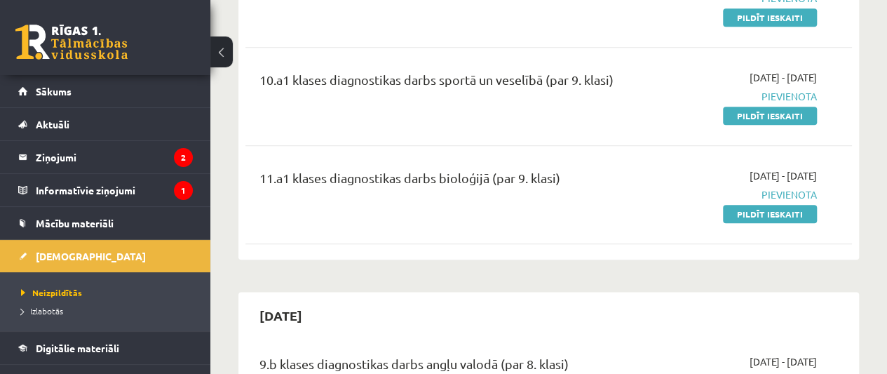
scroll to position [693, 0]
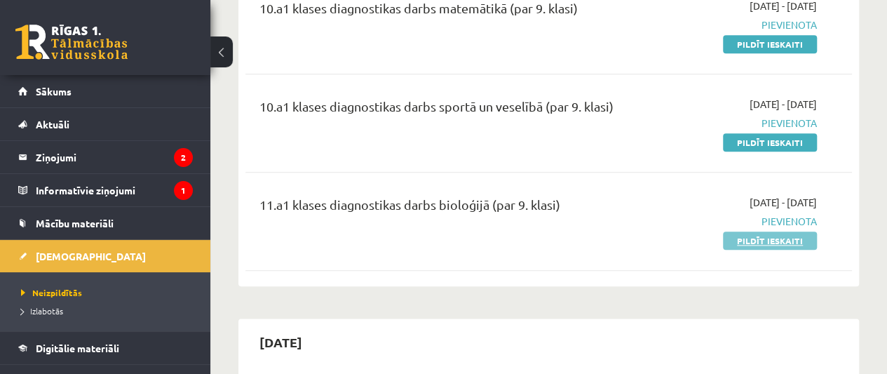
click at [775, 242] on link "Pildīt ieskaiti" at bounding box center [770, 240] width 94 height 18
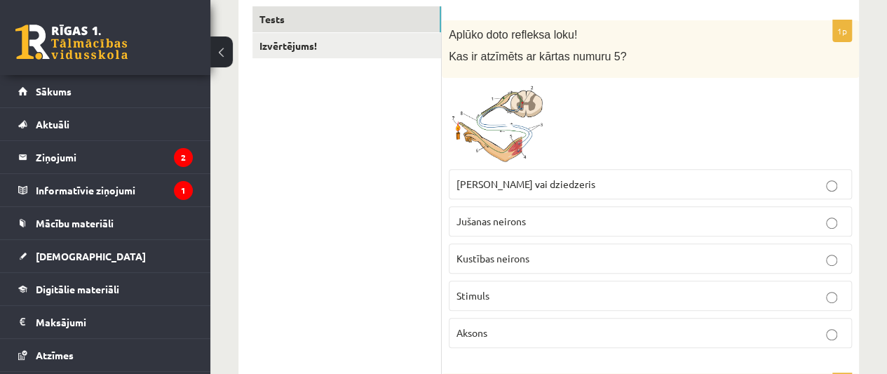
scroll to position [237, 0]
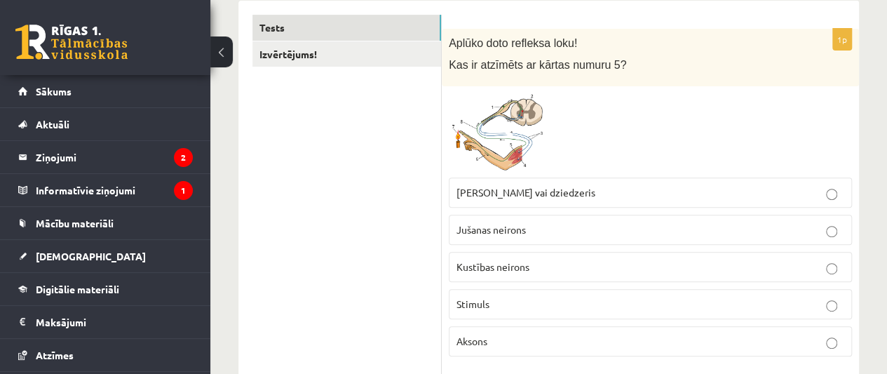
click at [656, 312] on label "Stimuls" at bounding box center [650, 304] width 403 height 30
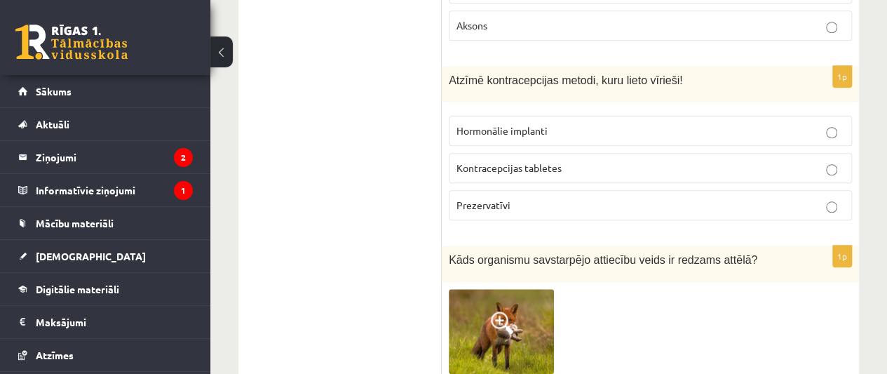
scroll to position [587, 0]
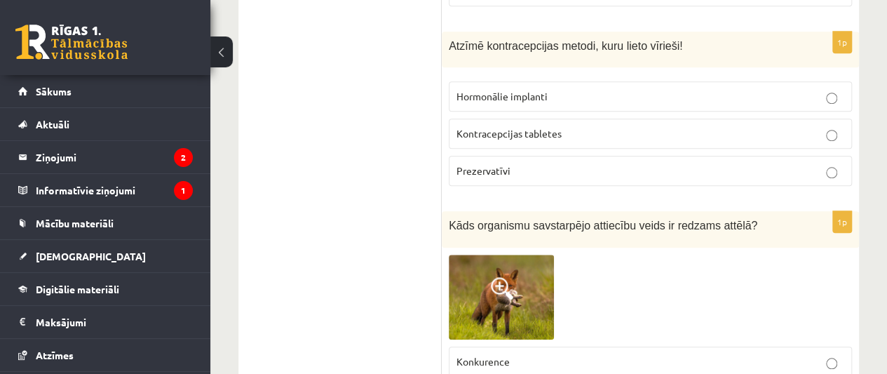
click at [719, 163] on p "Prezervatīvi" at bounding box center [650, 170] width 388 height 15
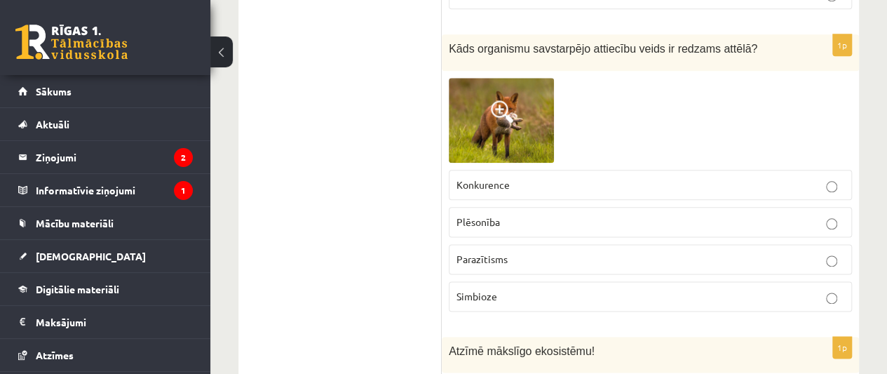
scroll to position [781, 0]
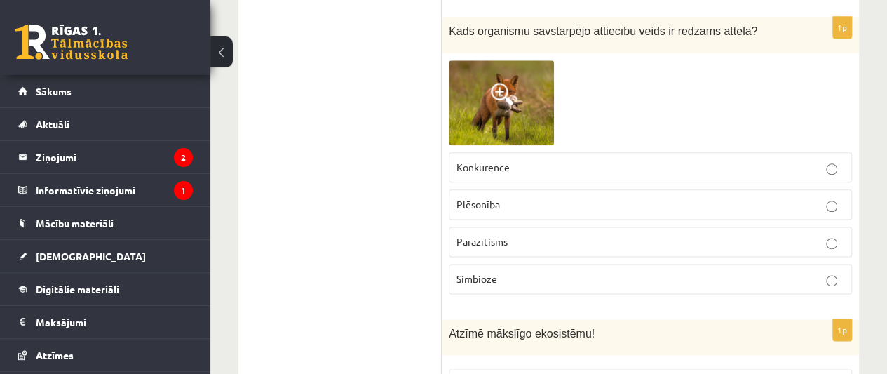
click at [789, 197] on p "Plēsonība" at bounding box center [650, 204] width 388 height 15
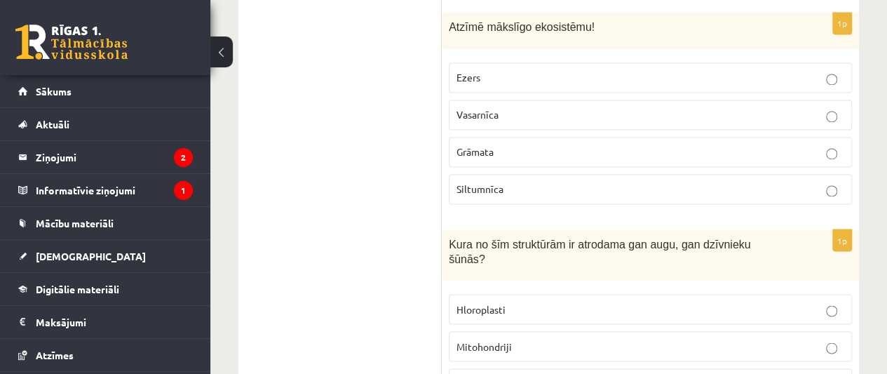
scroll to position [1078, 0]
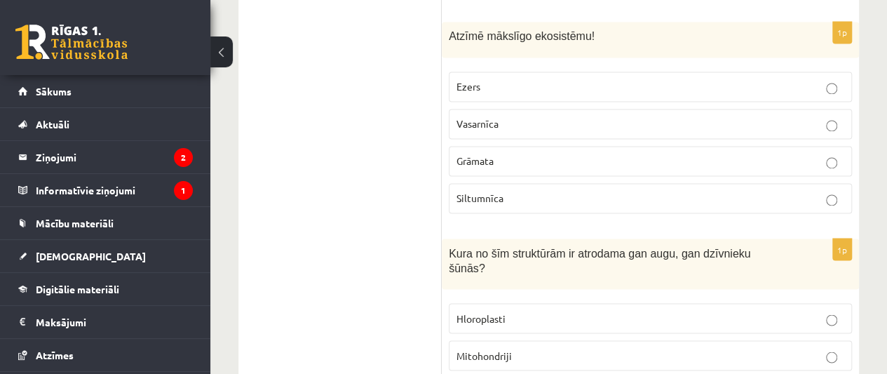
click at [698, 201] on label "Siltumnīca" at bounding box center [650, 198] width 403 height 30
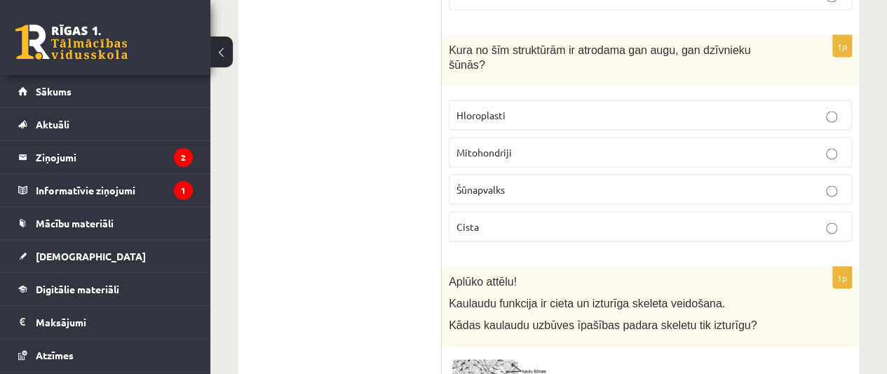
scroll to position [1273, 0]
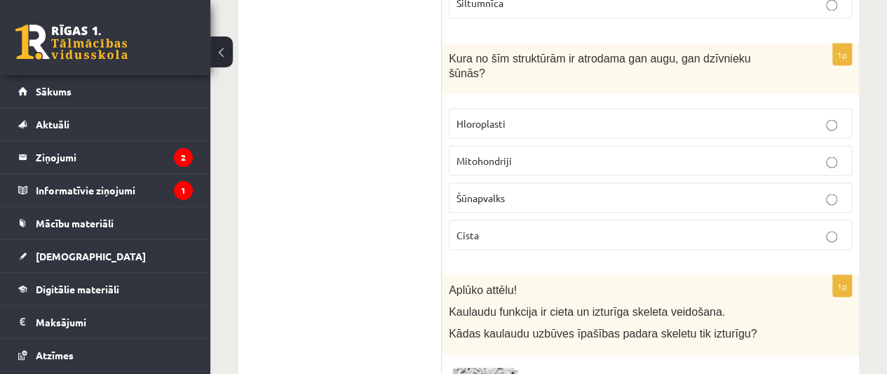
click at [790, 190] on p "Šūnapvalks" at bounding box center [650, 197] width 388 height 15
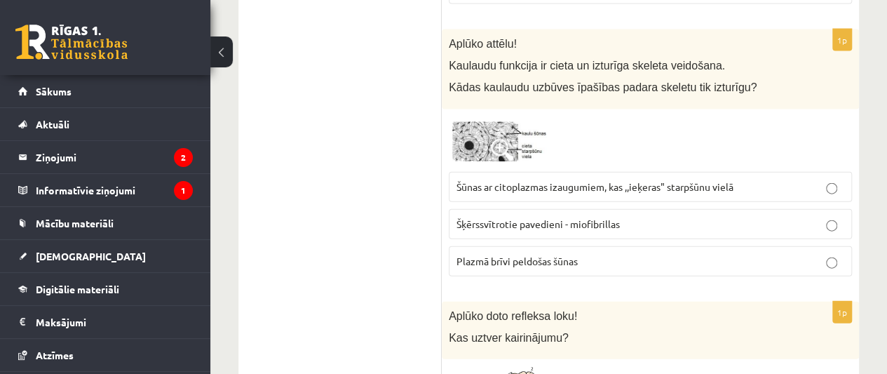
scroll to position [1510, 0]
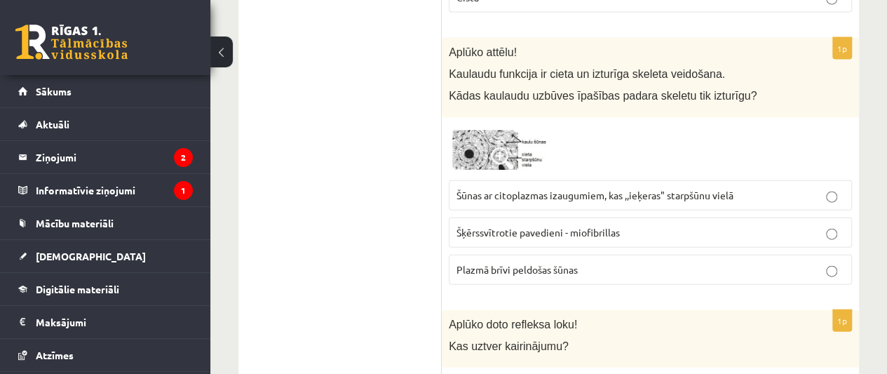
drag, startPoint x: 726, startPoint y: 204, endPoint x: 824, endPoint y: 189, distance: 98.6
click at [824, 189] on fieldset "Šūnas ar citoplazmas izaugumiem, kas ,,ieķeras" starpšūnu vielā Šķērssvītrotie …" at bounding box center [650, 231] width 403 height 116
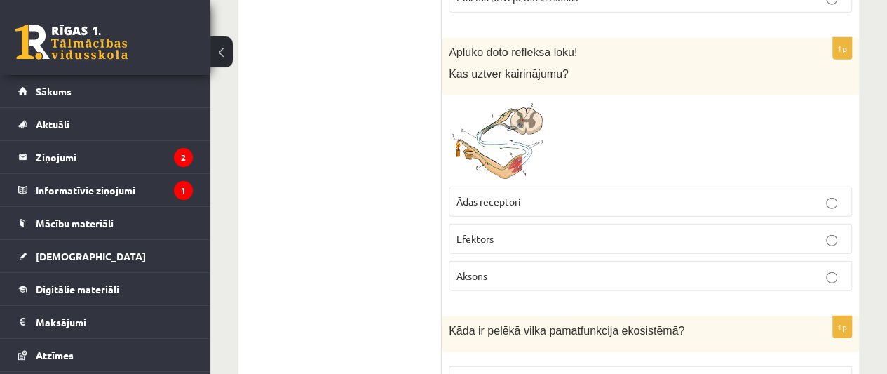
scroll to position [1730, 0]
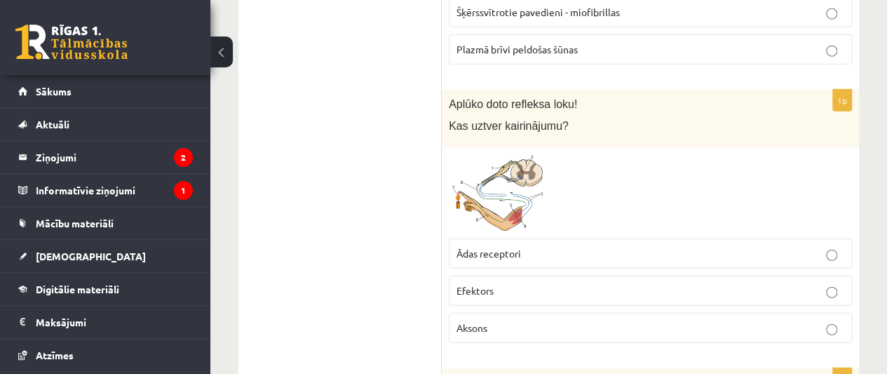
click at [749, 246] on p "Ādas receptori" at bounding box center [650, 253] width 388 height 15
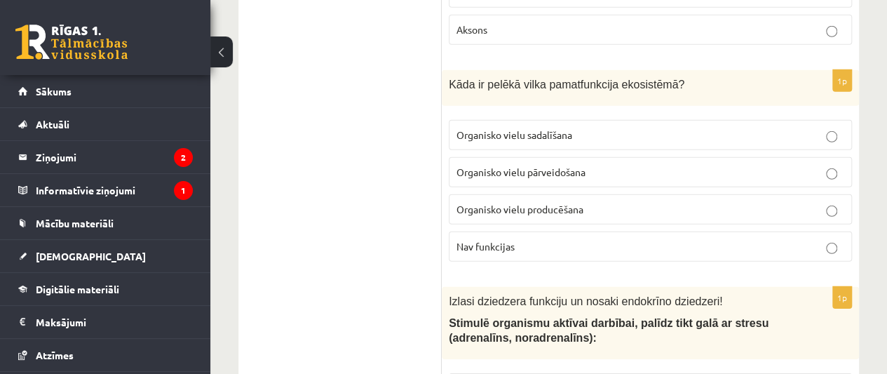
scroll to position [2063, 0]
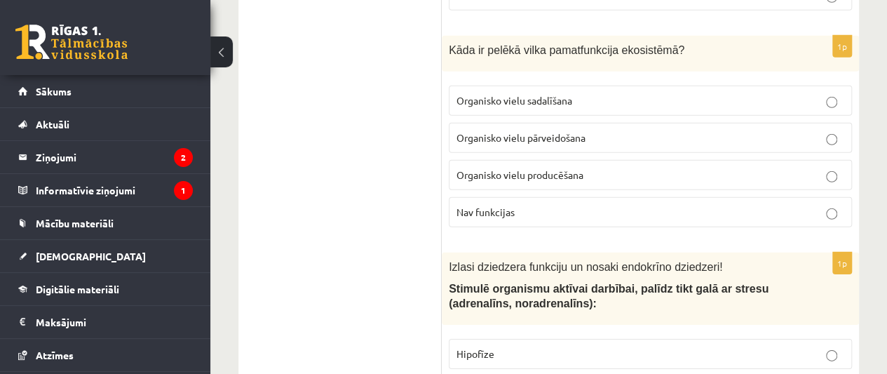
click at [683, 93] on p "Organisko vielu sadalīšana" at bounding box center [650, 100] width 388 height 15
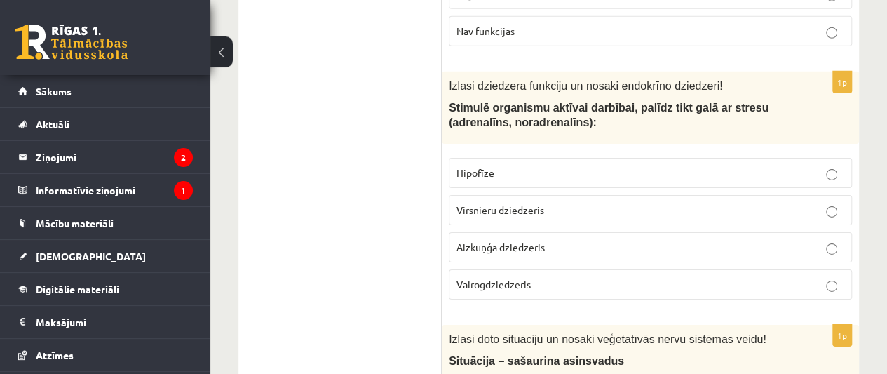
scroll to position [2235, 0]
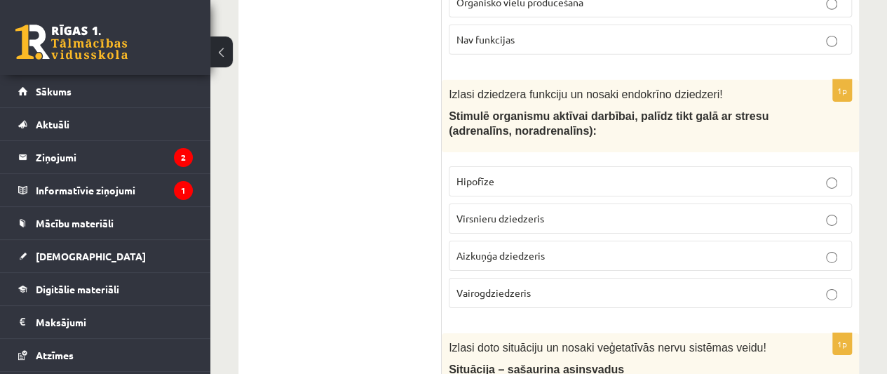
click at [825, 174] on p "Hipofīze" at bounding box center [650, 181] width 388 height 15
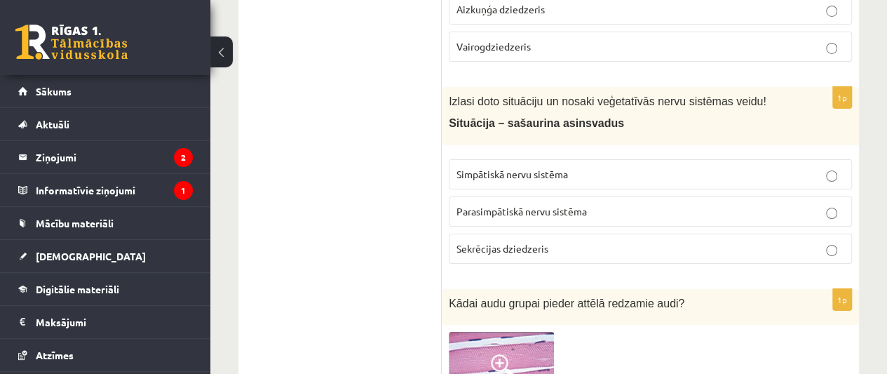
scroll to position [2473, 0]
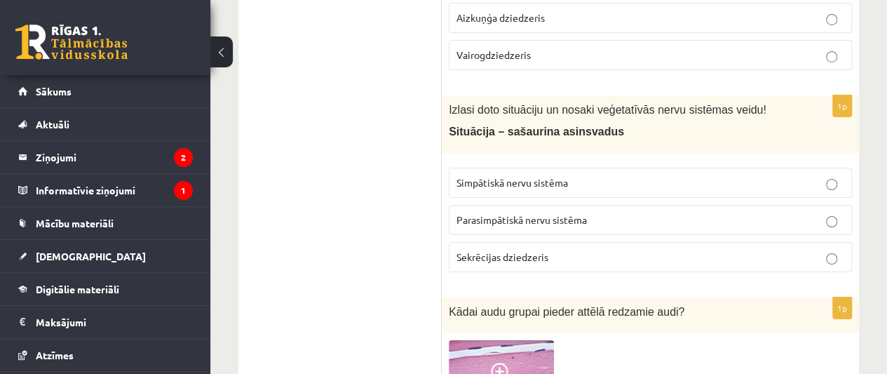
click at [805, 250] on p "Sekrēcijas dziedzeris" at bounding box center [650, 257] width 388 height 15
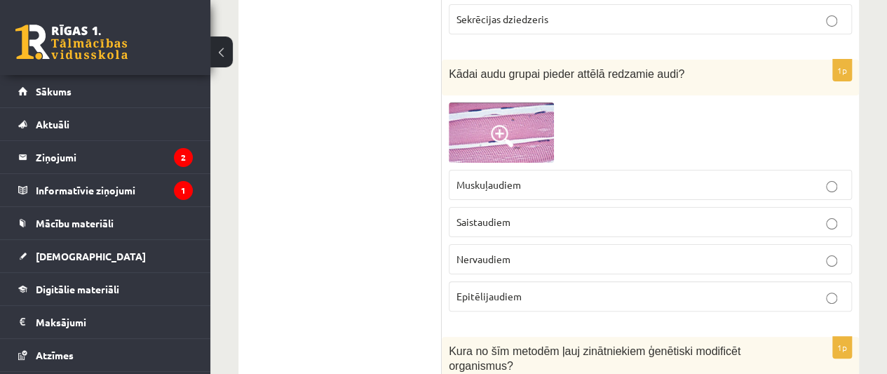
scroll to position [2719, 0]
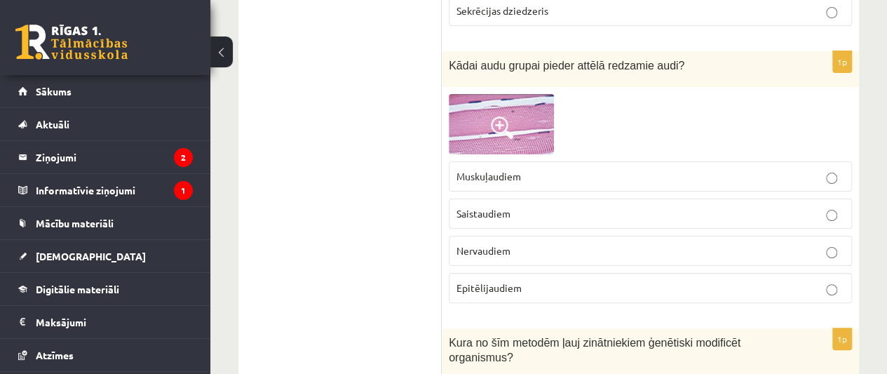
click at [756, 161] on label "Muskuļaudiem" at bounding box center [650, 176] width 403 height 30
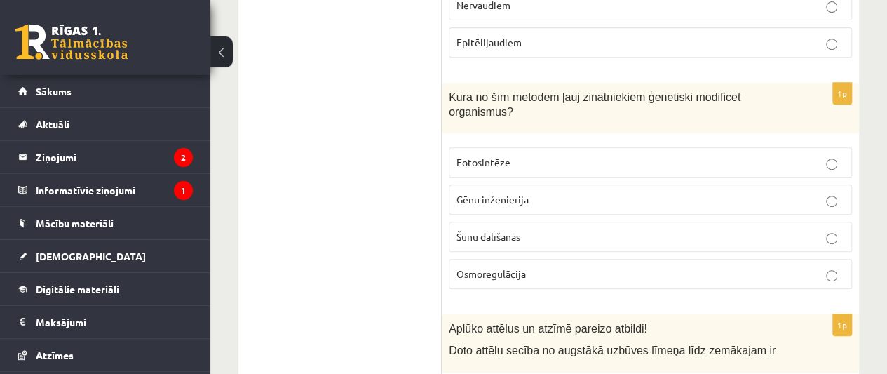
scroll to position [2991, 0]
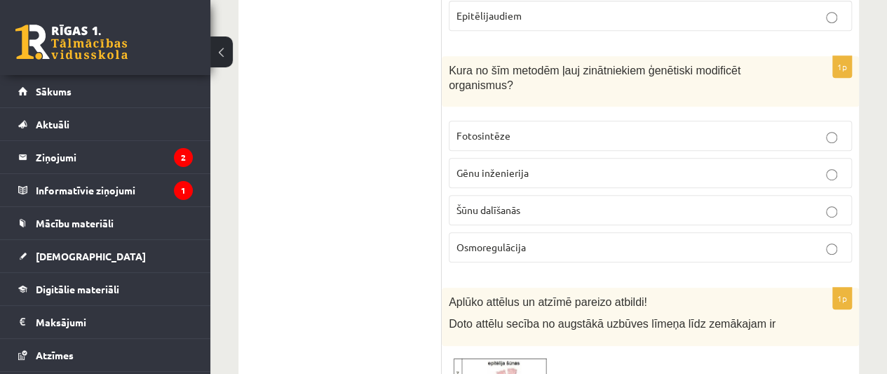
click at [707, 203] on p "Šūnu dalīšanās" at bounding box center [650, 210] width 388 height 15
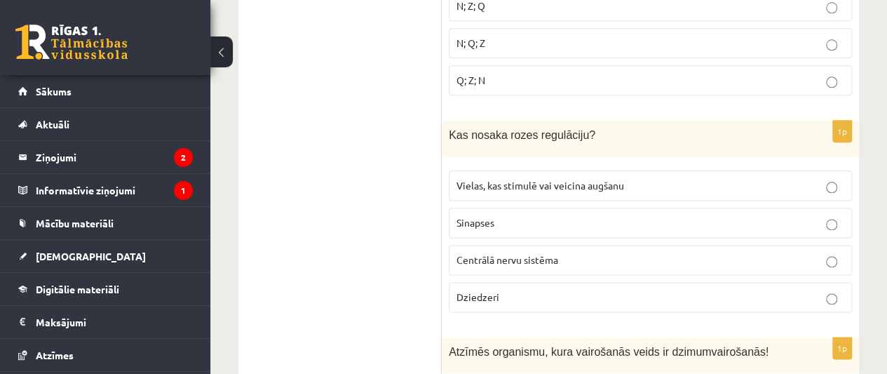
scroll to position [3460, 0]
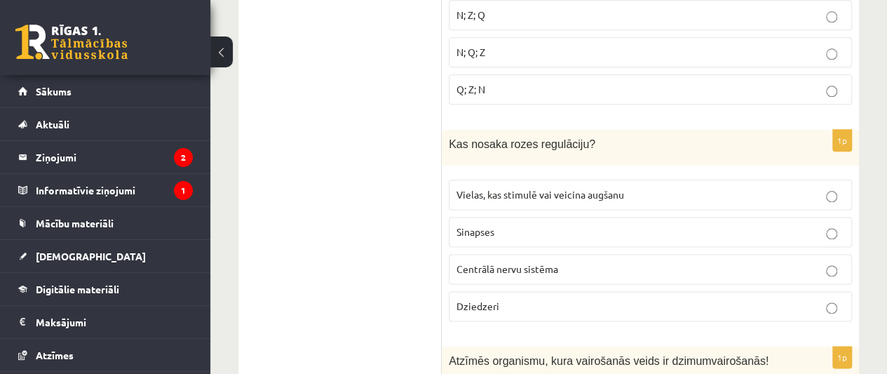
click at [792, 224] on p "Sinapses" at bounding box center [650, 231] width 388 height 15
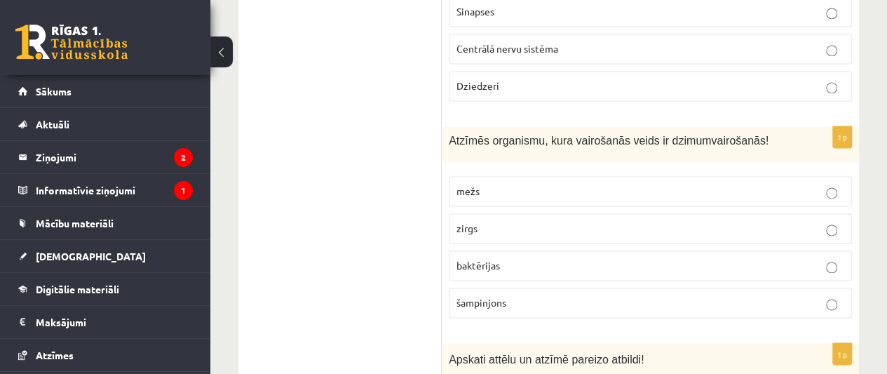
scroll to position [3689, 0]
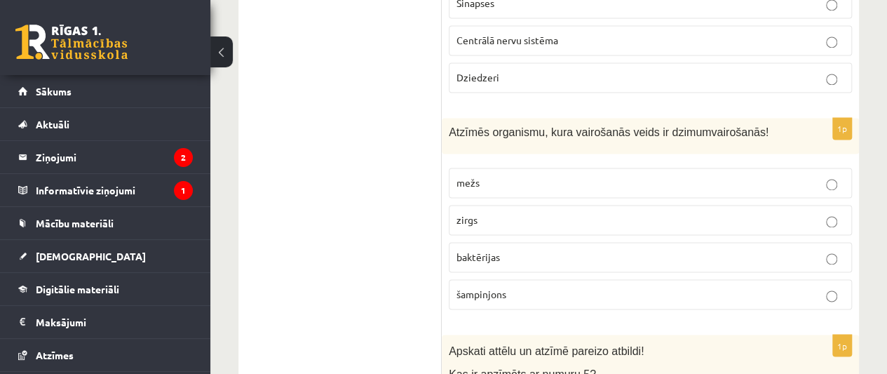
click at [813, 212] on p "zirgs" at bounding box center [650, 219] width 388 height 15
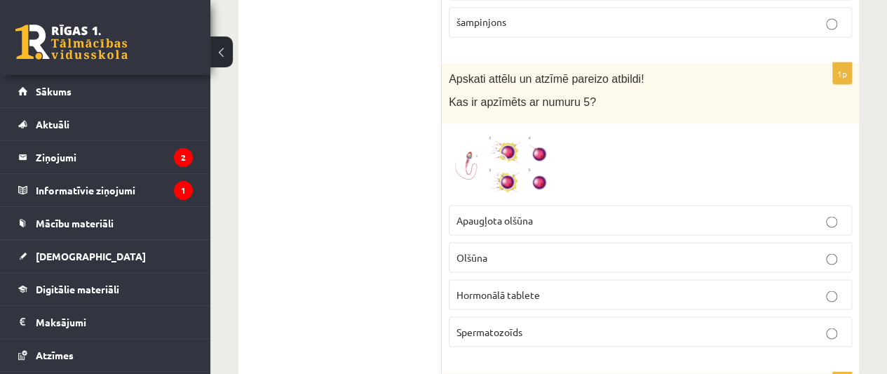
scroll to position [3953, 0]
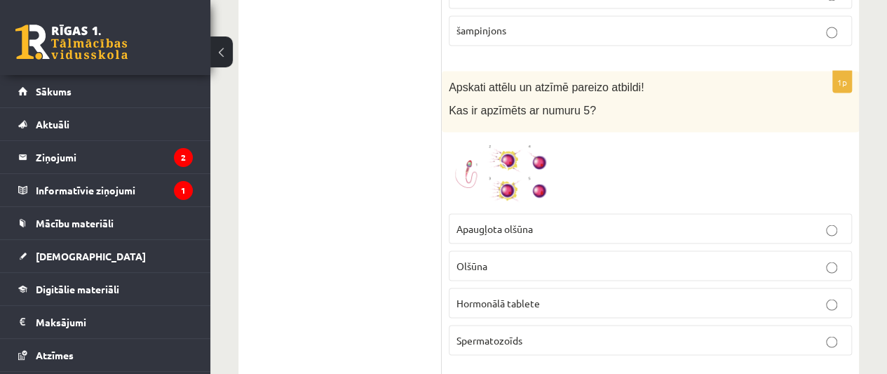
click at [761, 213] on label "Apaugļota olšūna" at bounding box center [650, 228] width 403 height 30
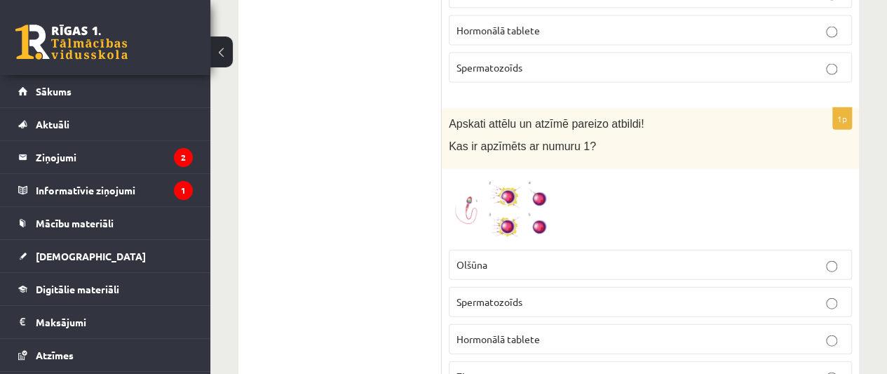
scroll to position [4233, 0]
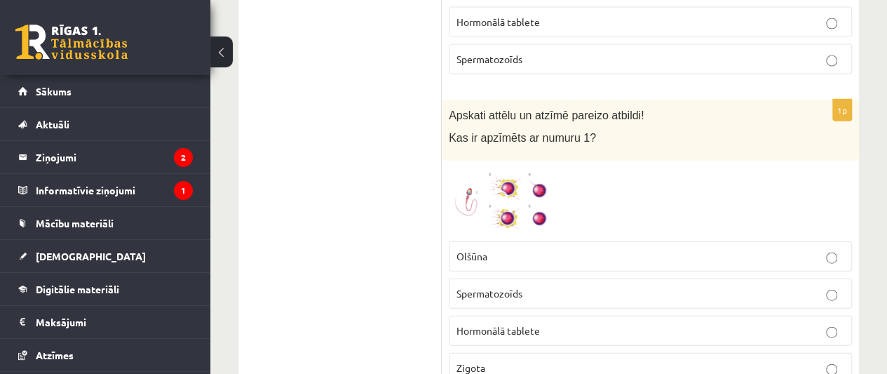
click at [762, 286] on p "Spermatozoīds" at bounding box center [650, 293] width 388 height 15
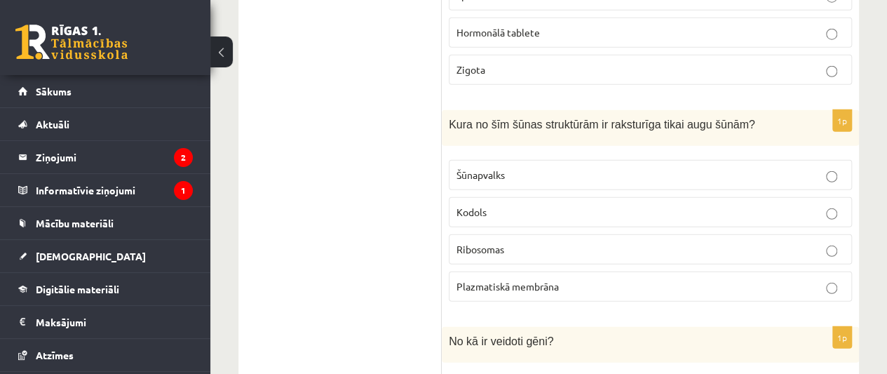
scroll to position [4522, 0]
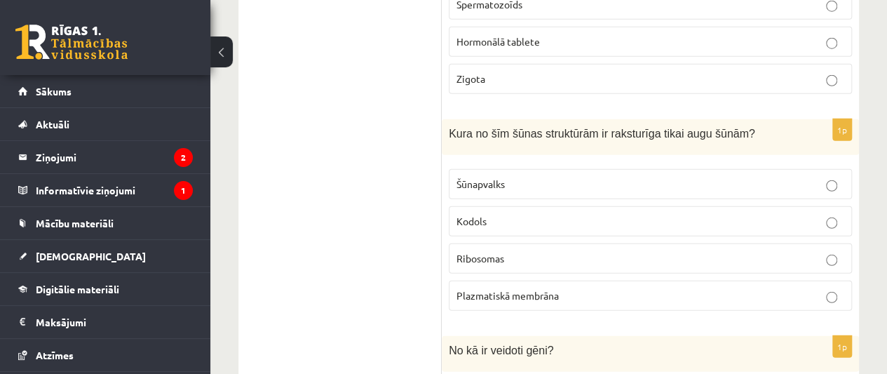
click at [803, 177] on p "Šūnapvalks" at bounding box center [650, 184] width 388 height 15
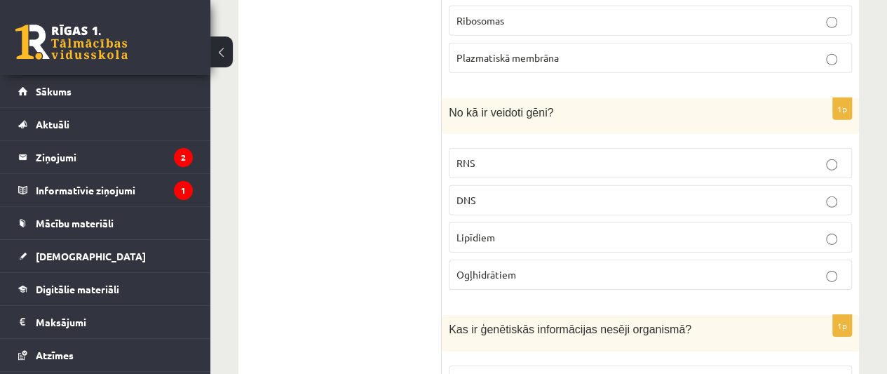
scroll to position [4742, 0]
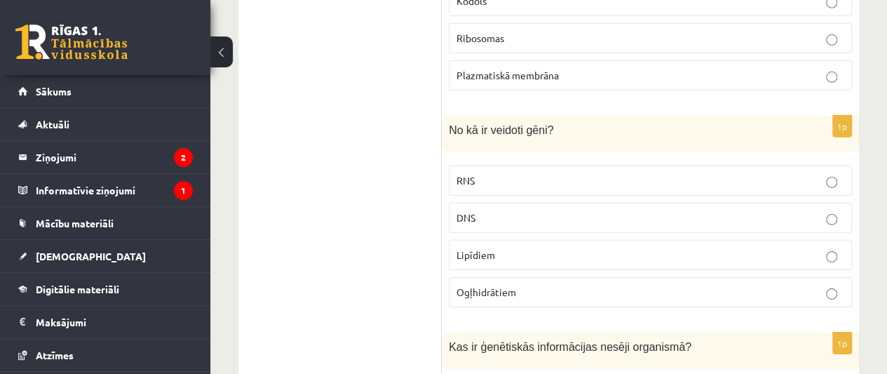
click at [814, 210] on p "DNS" at bounding box center [650, 217] width 388 height 15
click at [721, 203] on label "DNS" at bounding box center [650, 218] width 403 height 30
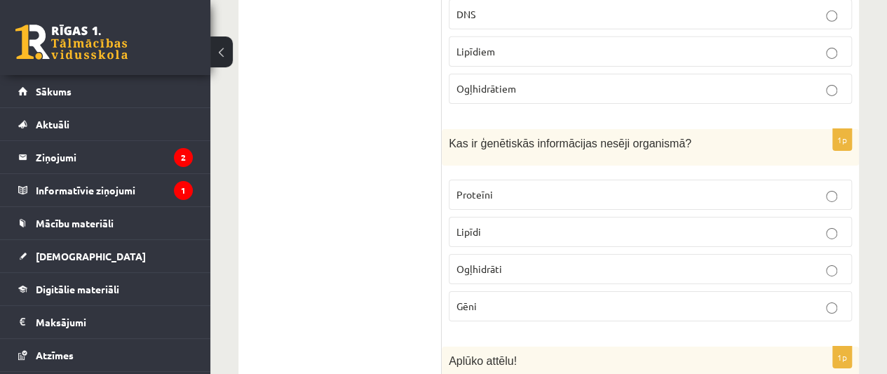
scroll to position [4919, 0]
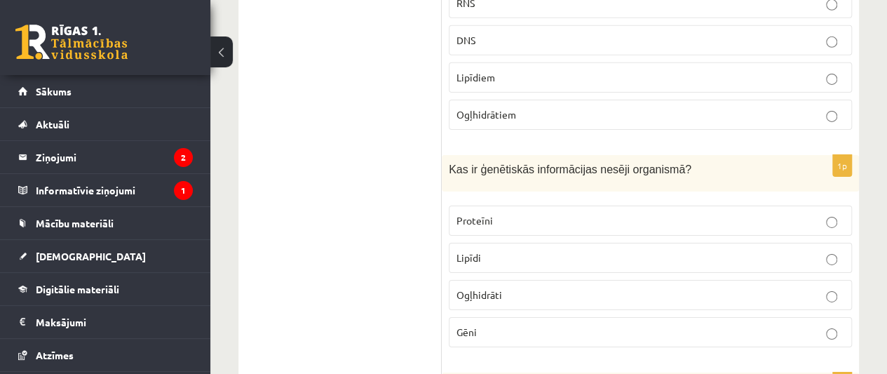
click at [767, 325] on p "Gēni" at bounding box center [650, 332] width 388 height 15
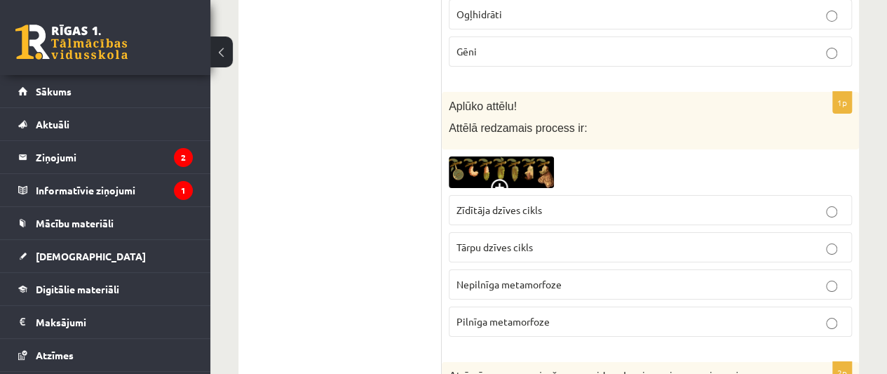
scroll to position [5191, 0]
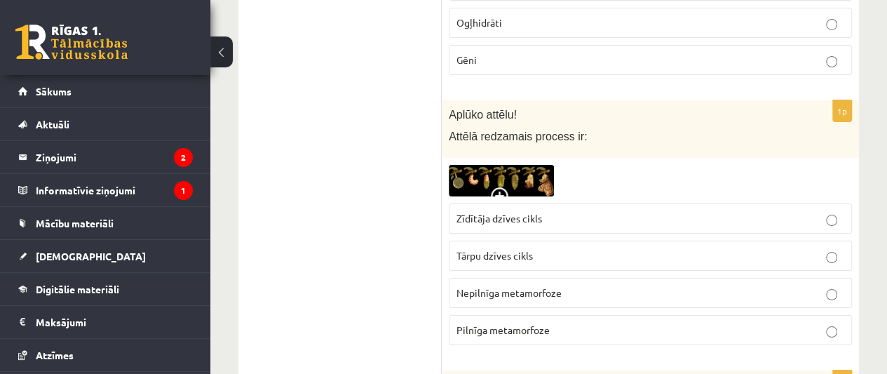
click at [804, 285] on p "Nepilnīga metamorfoze" at bounding box center [650, 292] width 388 height 15
click at [796, 248] on p "Tārpu dzīves cikls" at bounding box center [650, 255] width 388 height 15
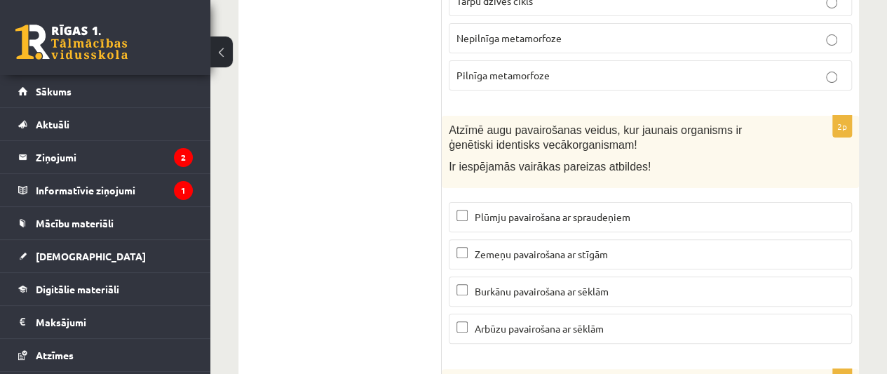
scroll to position [5412, 0]
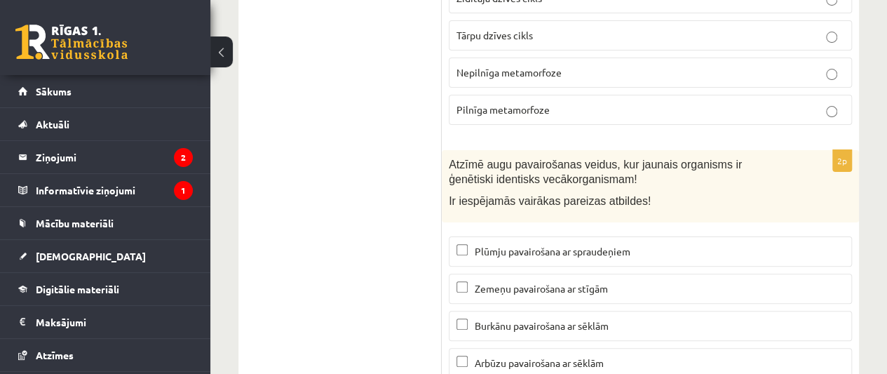
click at [657, 318] on p "Burkānu pavairošana ar sēklām" at bounding box center [650, 325] width 388 height 15
drag, startPoint x: 652, startPoint y: 222, endPoint x: 757, endPoint y: 259, distance: 111.3
click at [757, 259] on fieldset "Plūmju pavairošana ar spraudeņiem Zemeņu pavairošana ar stīgām Burkānu pavairoš…" at bounding box center [650, 305] width 403 height 153
click at [757, 318] on p "Burkānu pavairošana ar sēklām" at bounding box center [650, 325] width 388 height 15
click at [733, 281] on p "Zemeņu pavairošana ar stīgām" at bounding box center [650, 288] width 388 height 15
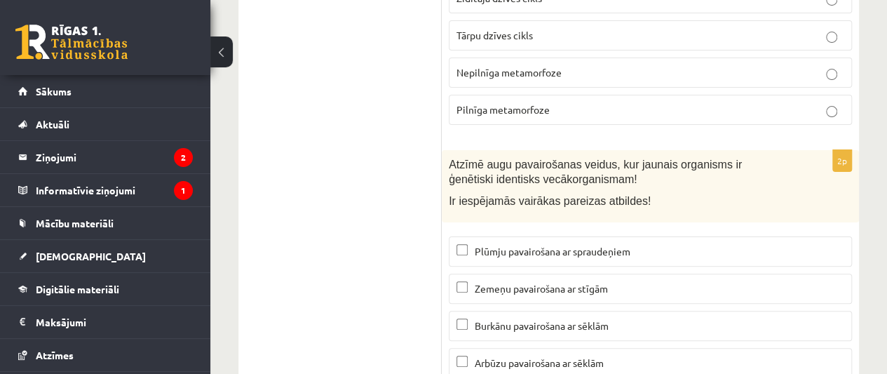
click at [719, 318] on p "Burkānu pavairošana ar sēklām" at bounding box center [650, 325] width 388 height 15
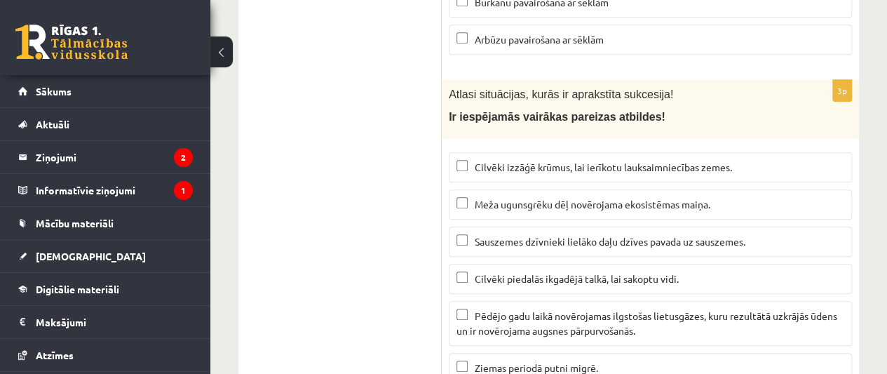
scroll to position [5752, 0]
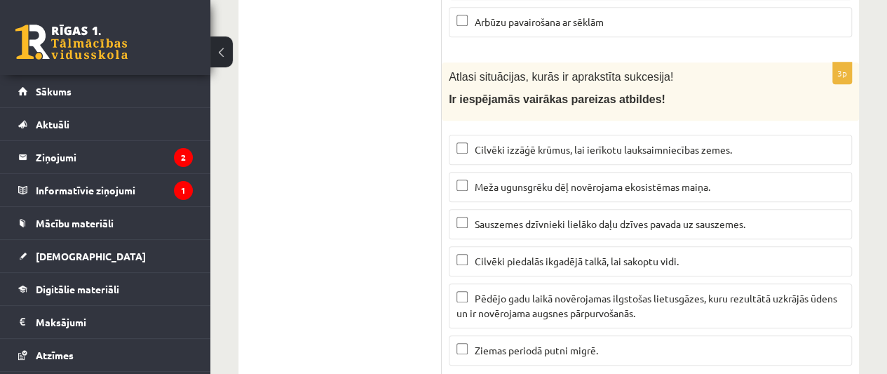
click at [725, 172] on label "Meža ugunsgrēku dēļ novērojama ekosistēmas maiņa." at bounding box center [650, 187] width 403 height 30
click at [707, 254] on p "Cilvēki piedalās ikgadējā talkā, lai sakoptu vidi." at bounding box center [650, 261] width 388 height 15
click at [697, 335] on label "Ziemas periodā putni migrē." at bounding box center [650, 350] width 403 height 30
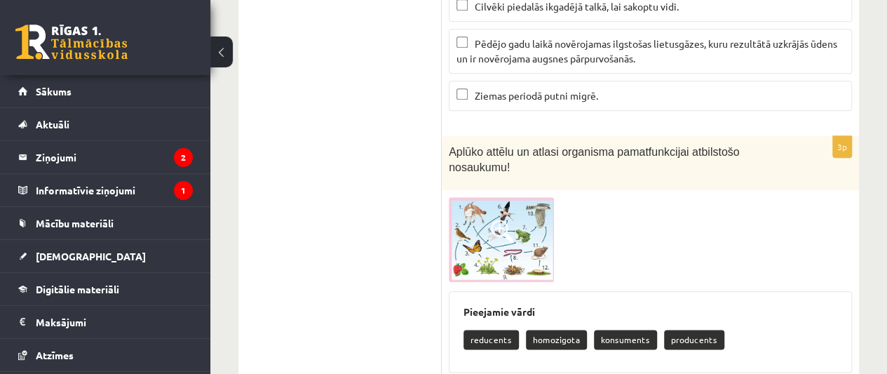
scroll to position [6067, 0]
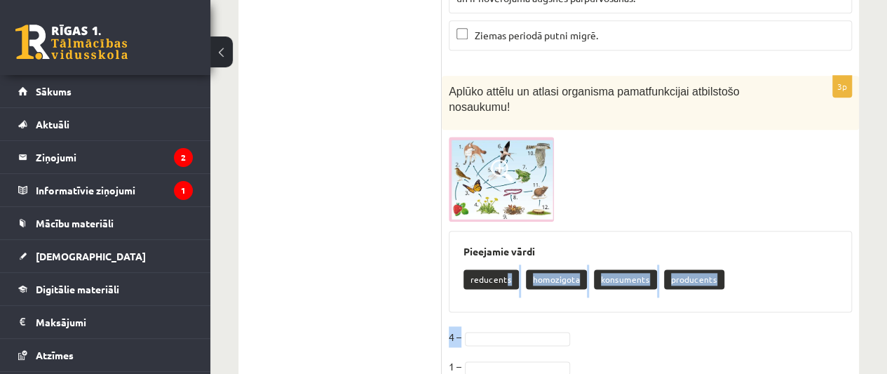
drag, startPoint x: 506, startPoint y: 192, endPoint x: 519, endPoint y: 239, distance: 48.6
click at [519, 239] on div "3p Aplūko attēlu un atlasi organisma pamatfunkcijai atbilstošo nosaukumu! Pieej…" at bounding box center [650, 249] width 417 height 346
click at [557, 232] on div "3p Aplūko attēlu un atlasi organisma pamatfunkcijai atbilstošo nosaukumu! Pieej…" at bounding box center [650, 249] width 417 height 346
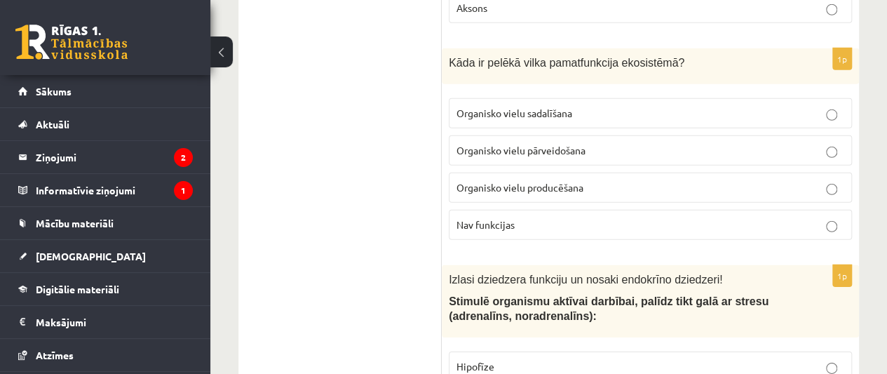
scroll to position [0, 0]
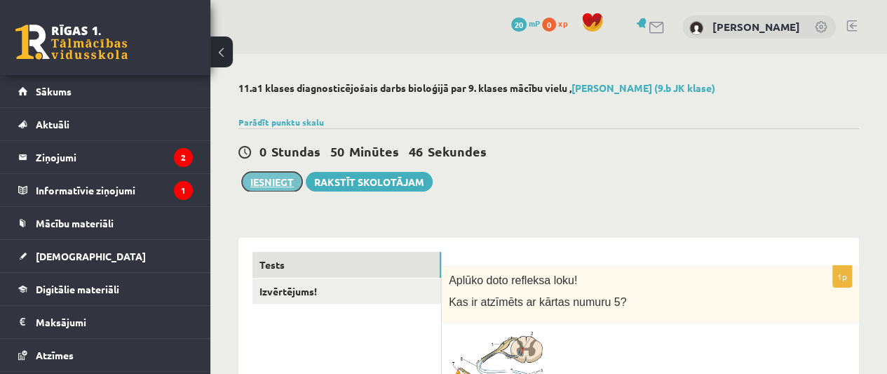
click at [274, 179] on button "Iesniegt" at bounding box center [272, 182] width 60 height 20
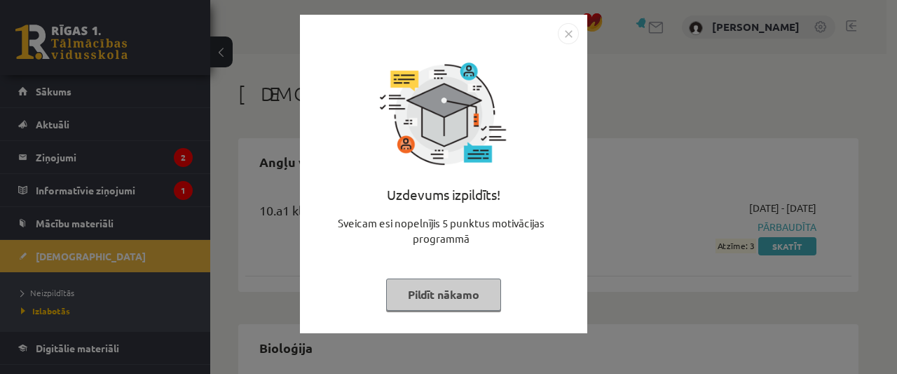
click at [569, 29] on img "Close" at bounding box center [568, 33] width 21 height 21
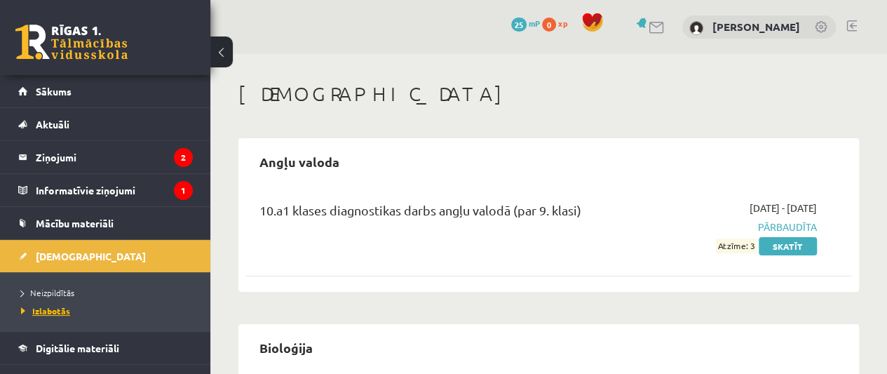
click at [53, 308] on span "Izlabotās" at bounding box center [45, 310] width 49 height 11
click at [66, 256] on span "[DEMOGRAPHIC_DATA]" at bounding box center [91, 256] width 110 height 13
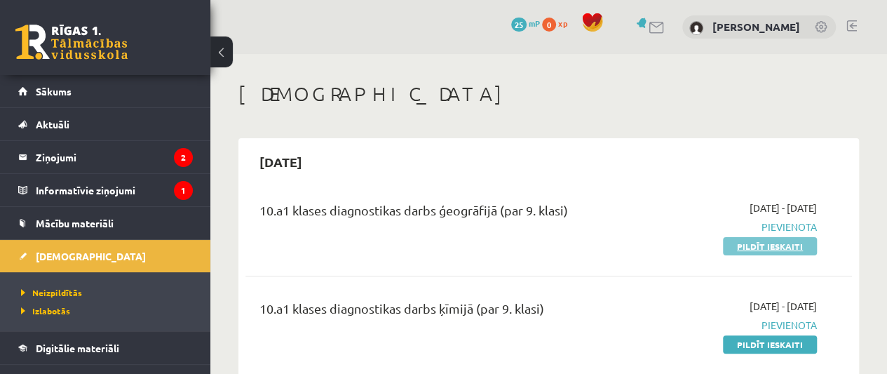
click at [754, 242] on link "Pildīt ieskaiti" at bounding box center [770, 246] width 94 height 18
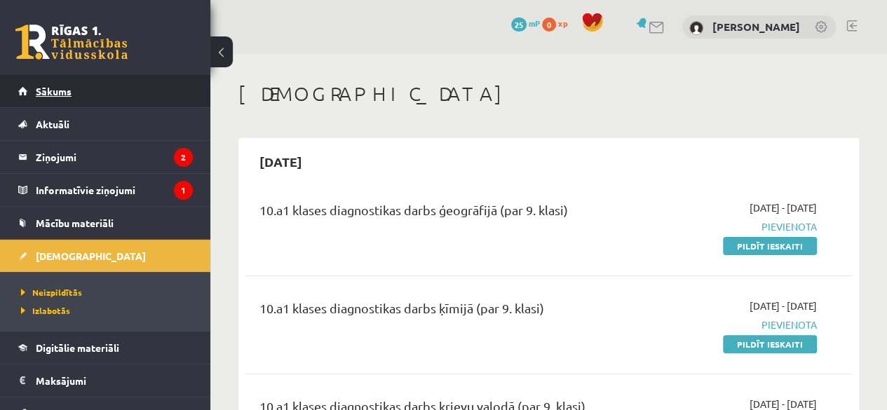
click at [54, 89] on span "Sākums" at bounding box center [54, 91] width 36 height 13
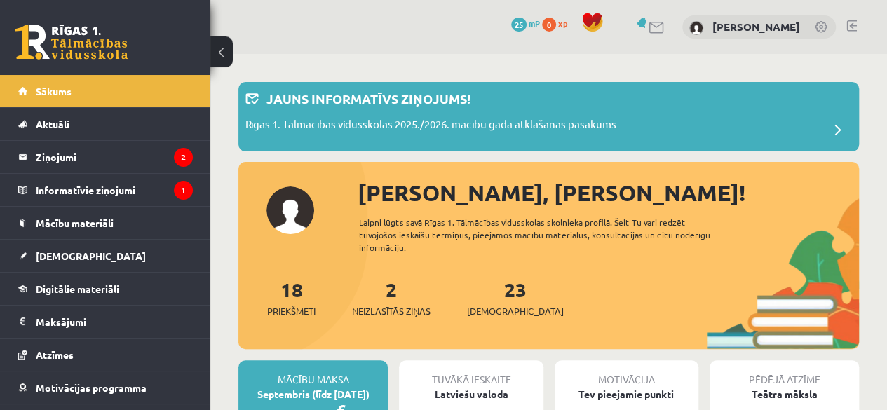
click at [850, 22] on link at bounding box center [851, 25] width 11 height 11
